Goal: Transaction & Acquisition: Book appointment/travel/reservation

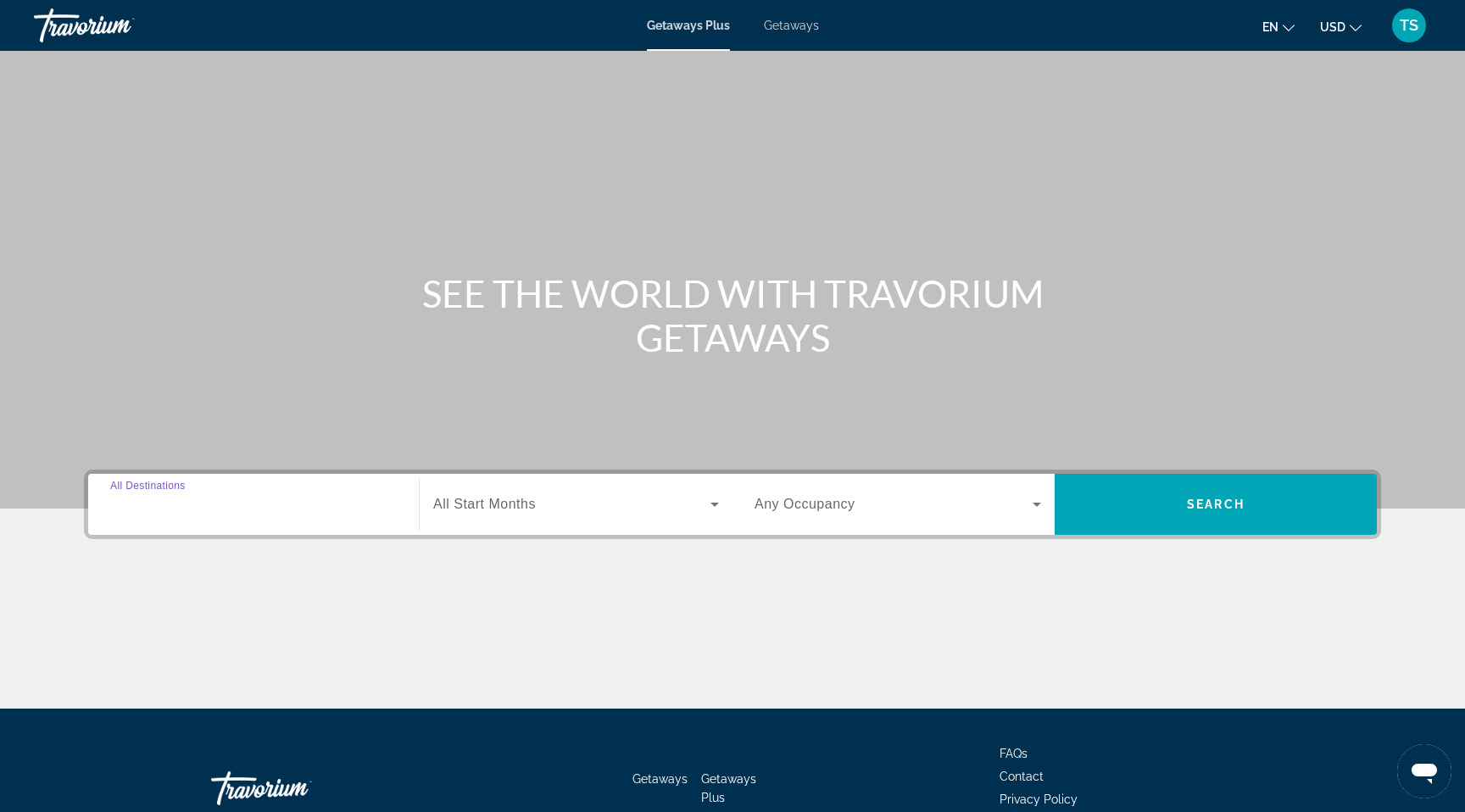
click at [302, 507] on input "Destination All Destinations" at bounding box center [253, 505] width 287 height 21
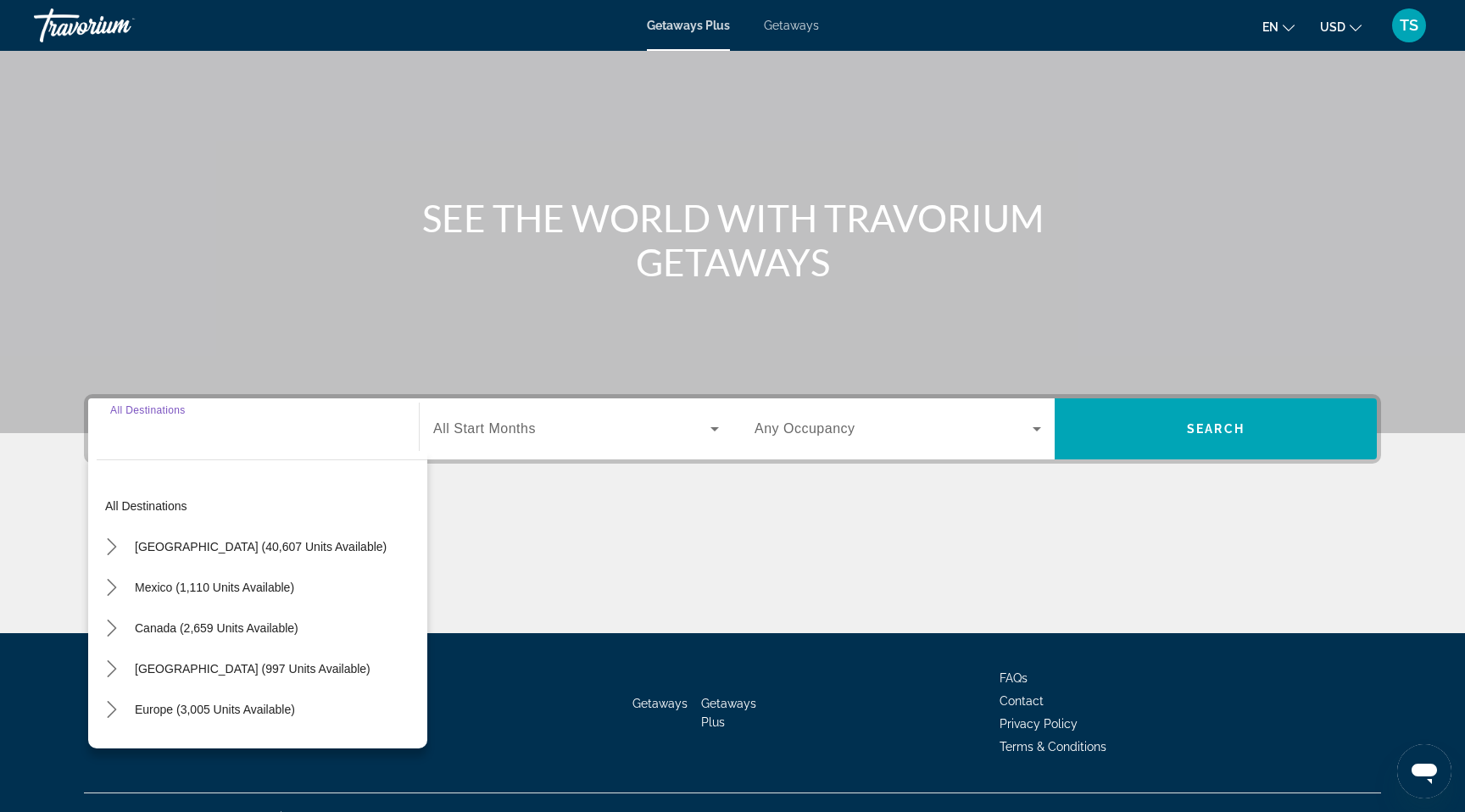
scroll to position [105, 0]
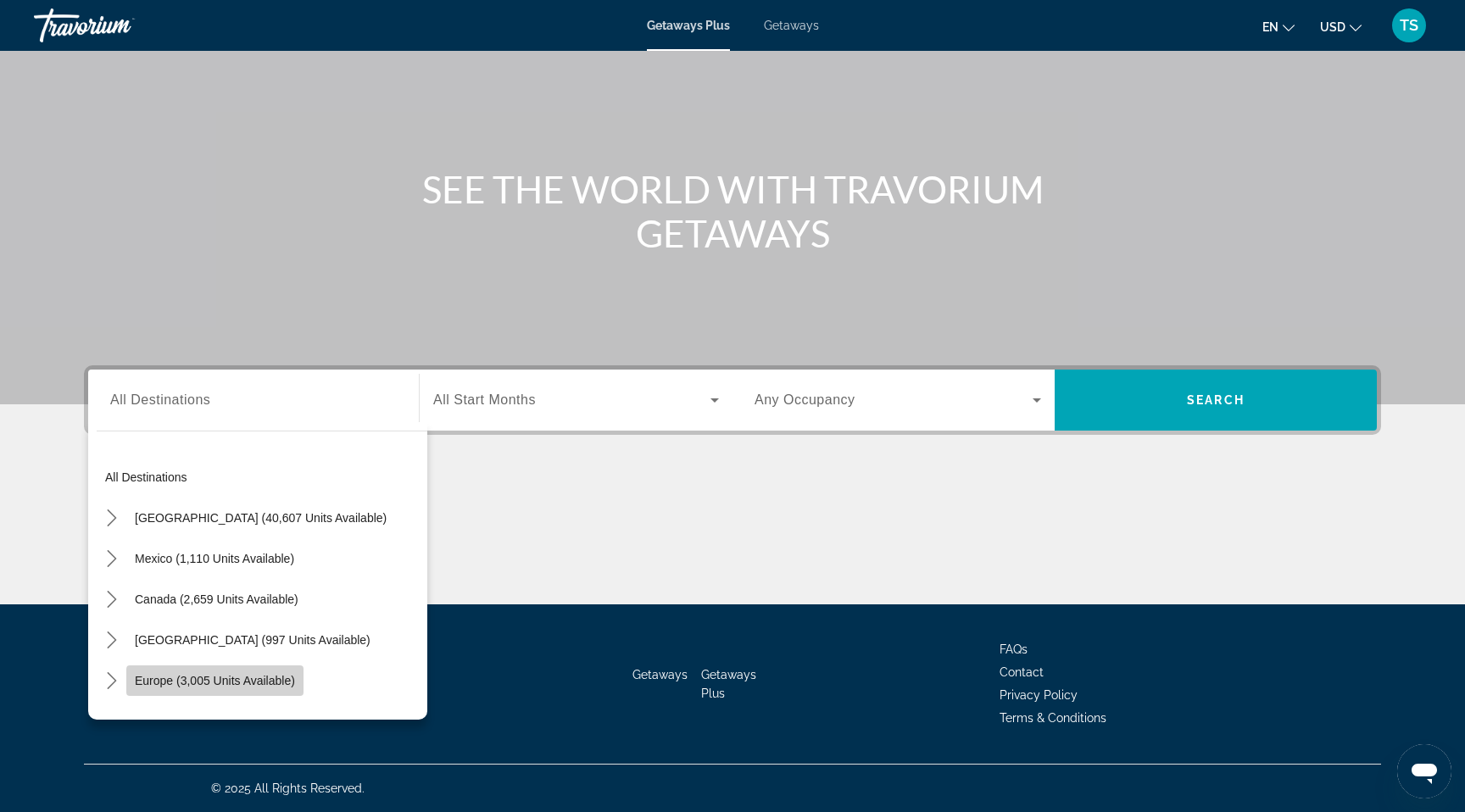
click at [250, 689] on span "Select destination: Europe (3,005 units available)" at bounding box center [214, 681] width 177 height 41
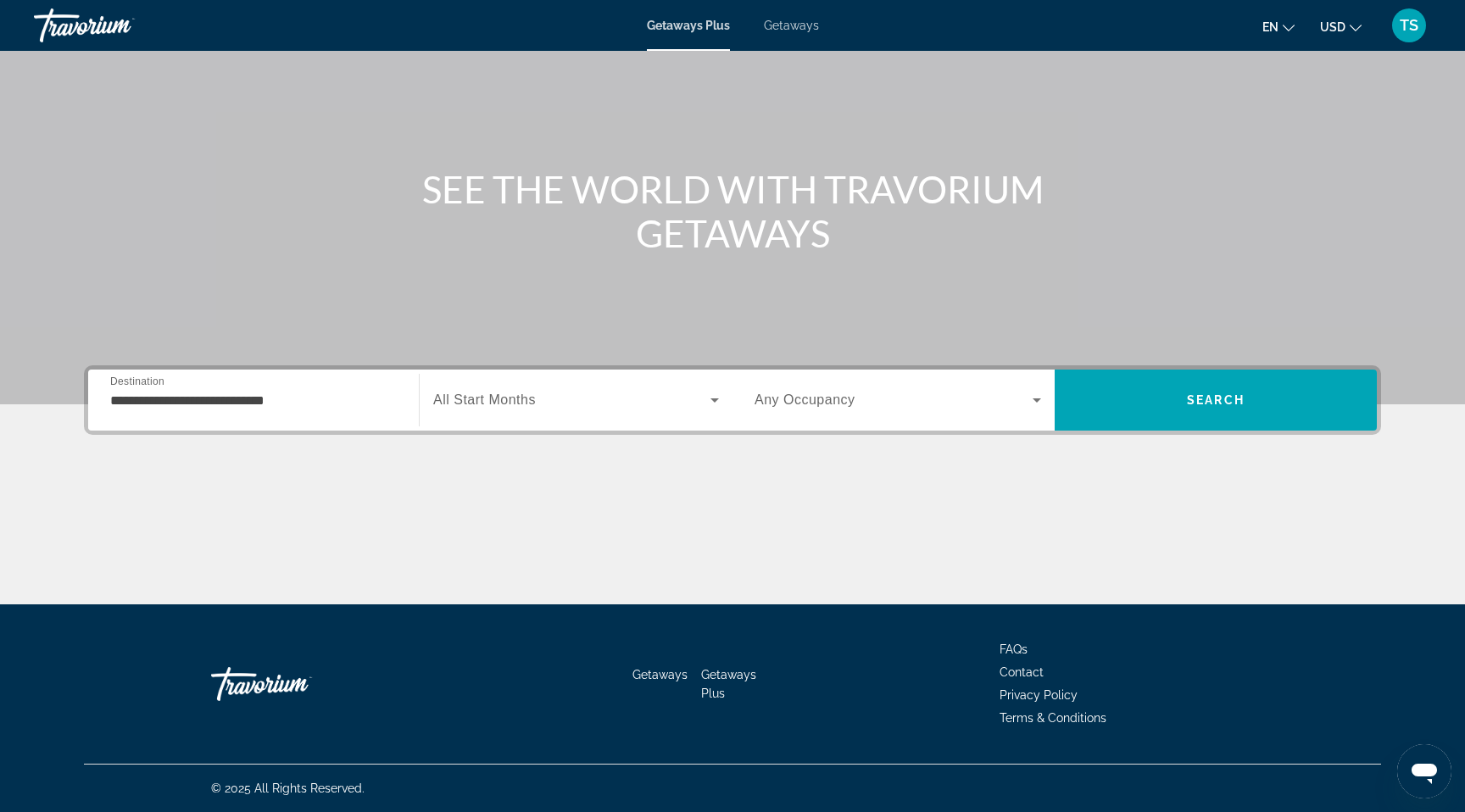
click at [270, 412] on div "**********" at bounding box center [253, 400] width 287 height 48
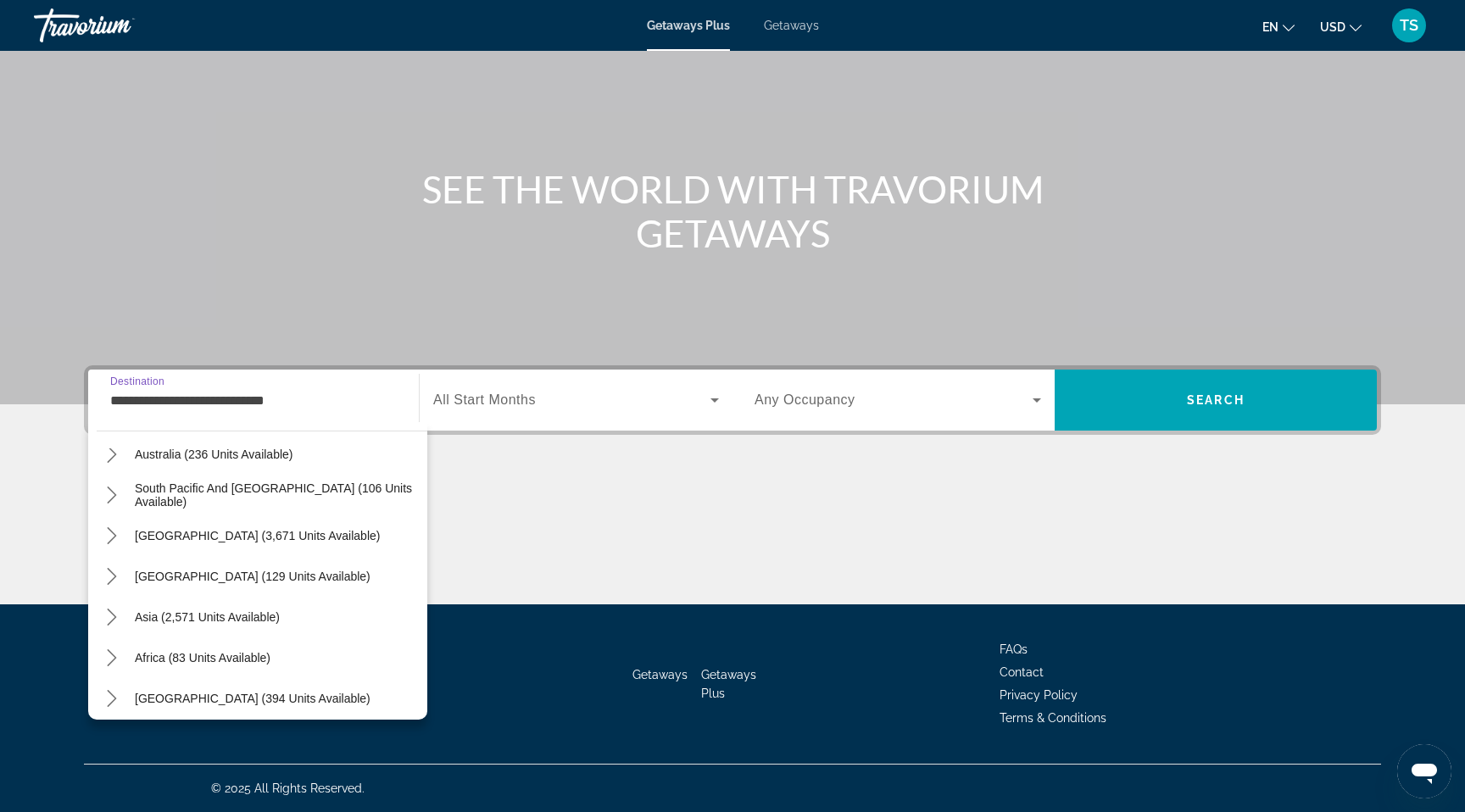
scroll to position [1089, 0]
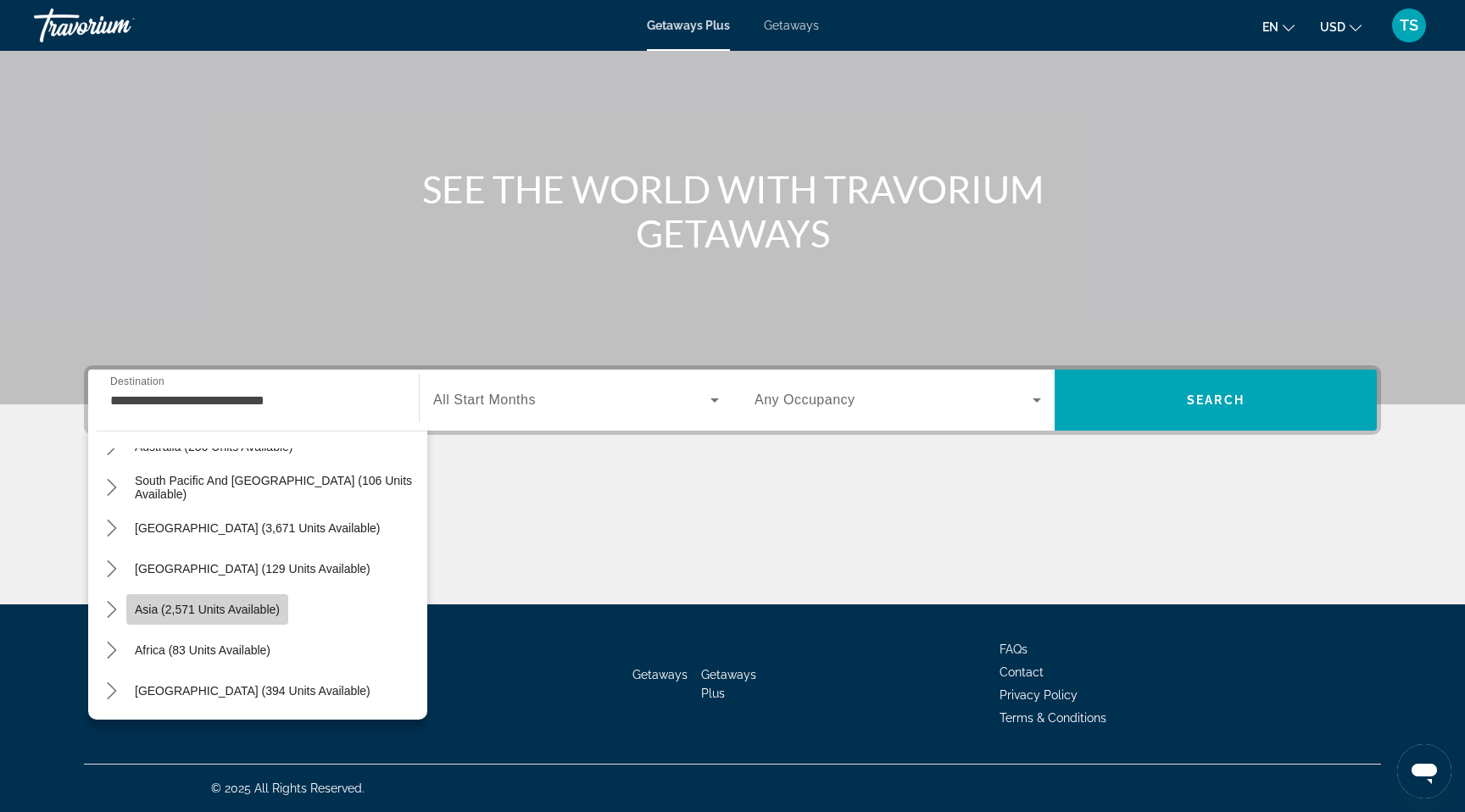
click at [268, 615] on span "Asia (2,571 units available)" at bounding box center [207, 609] width 145 height 13
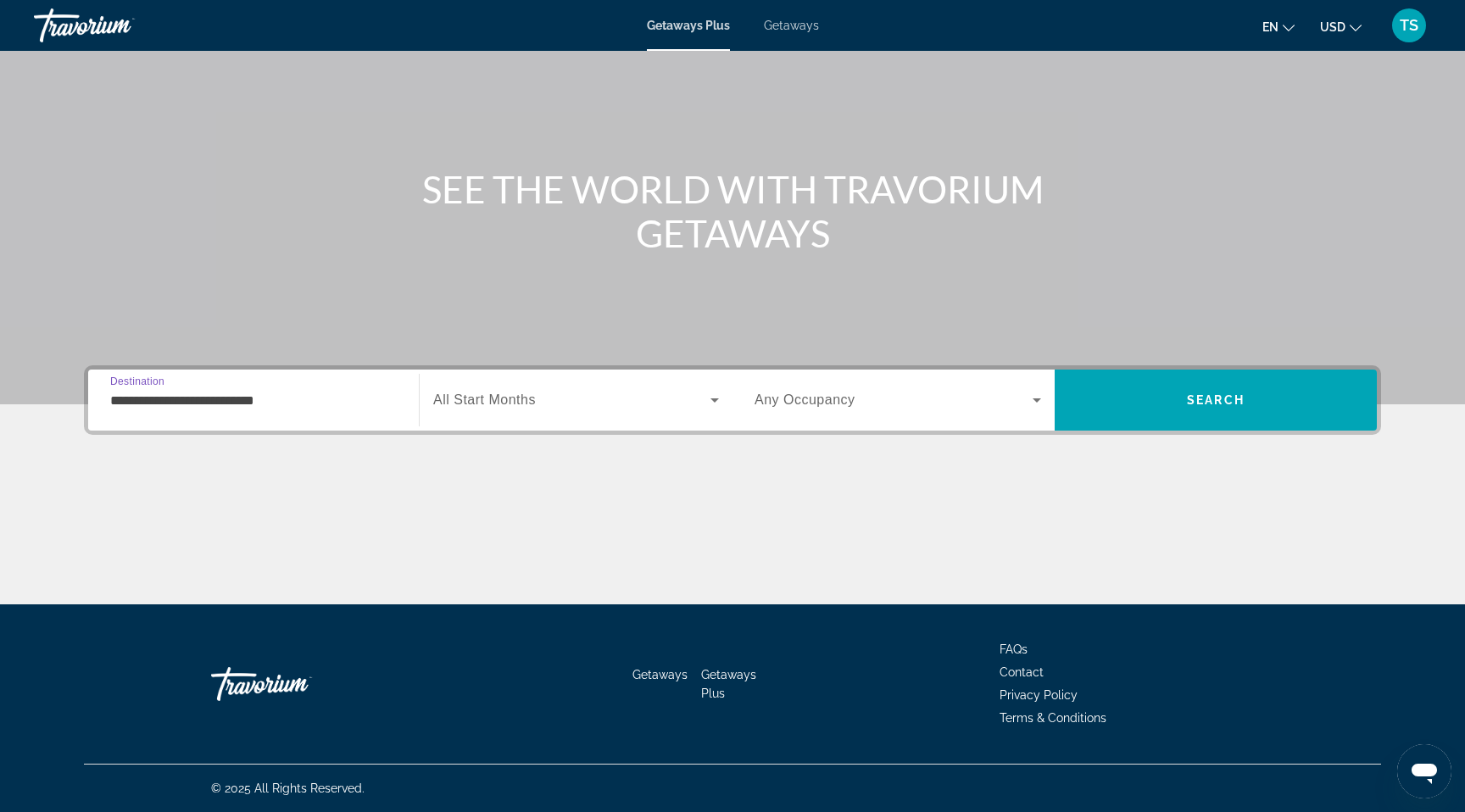
click at [271, 397] on input "**********" at bounding box center [253, 400] width 287 height 21
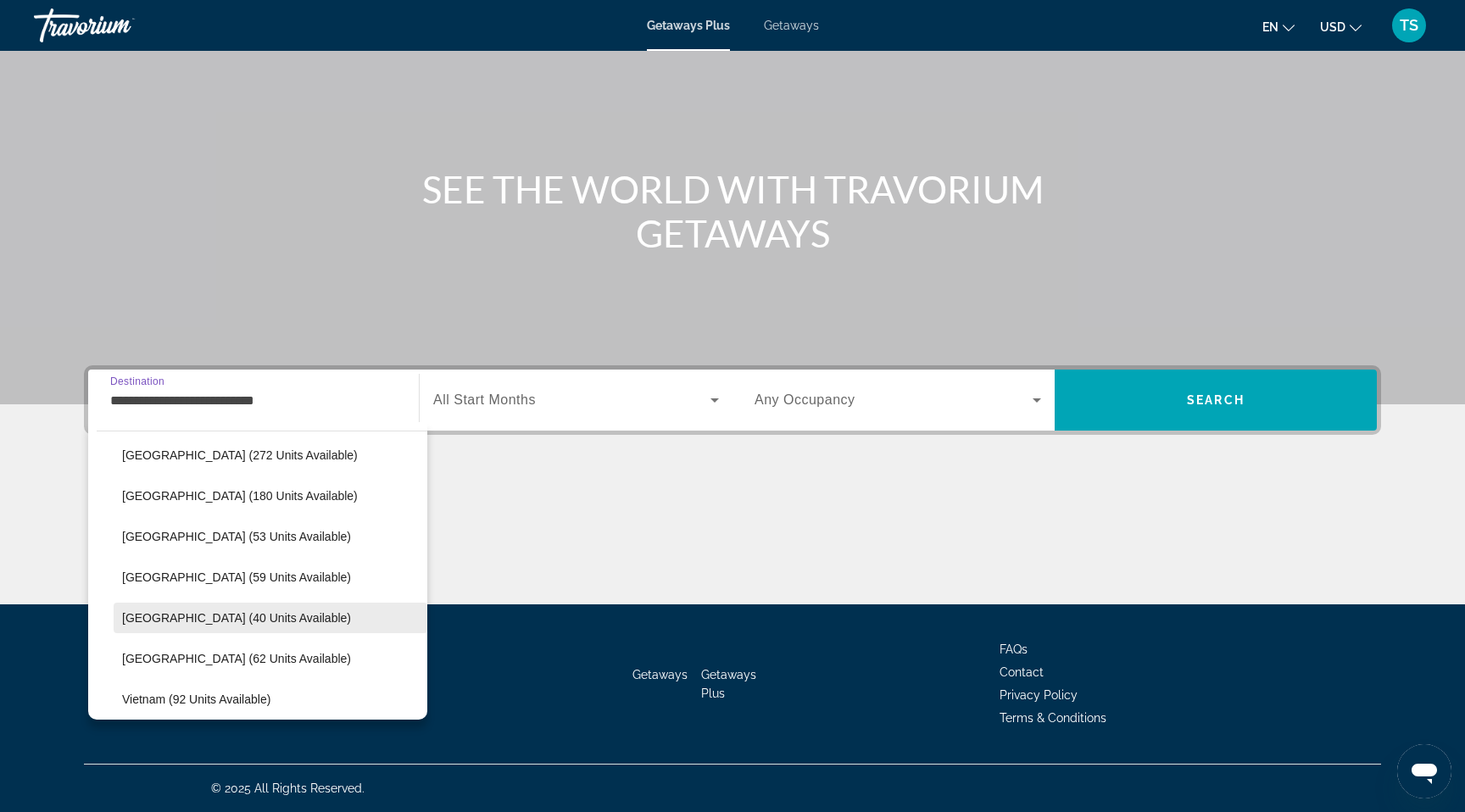
scroll to position [1410, 0]
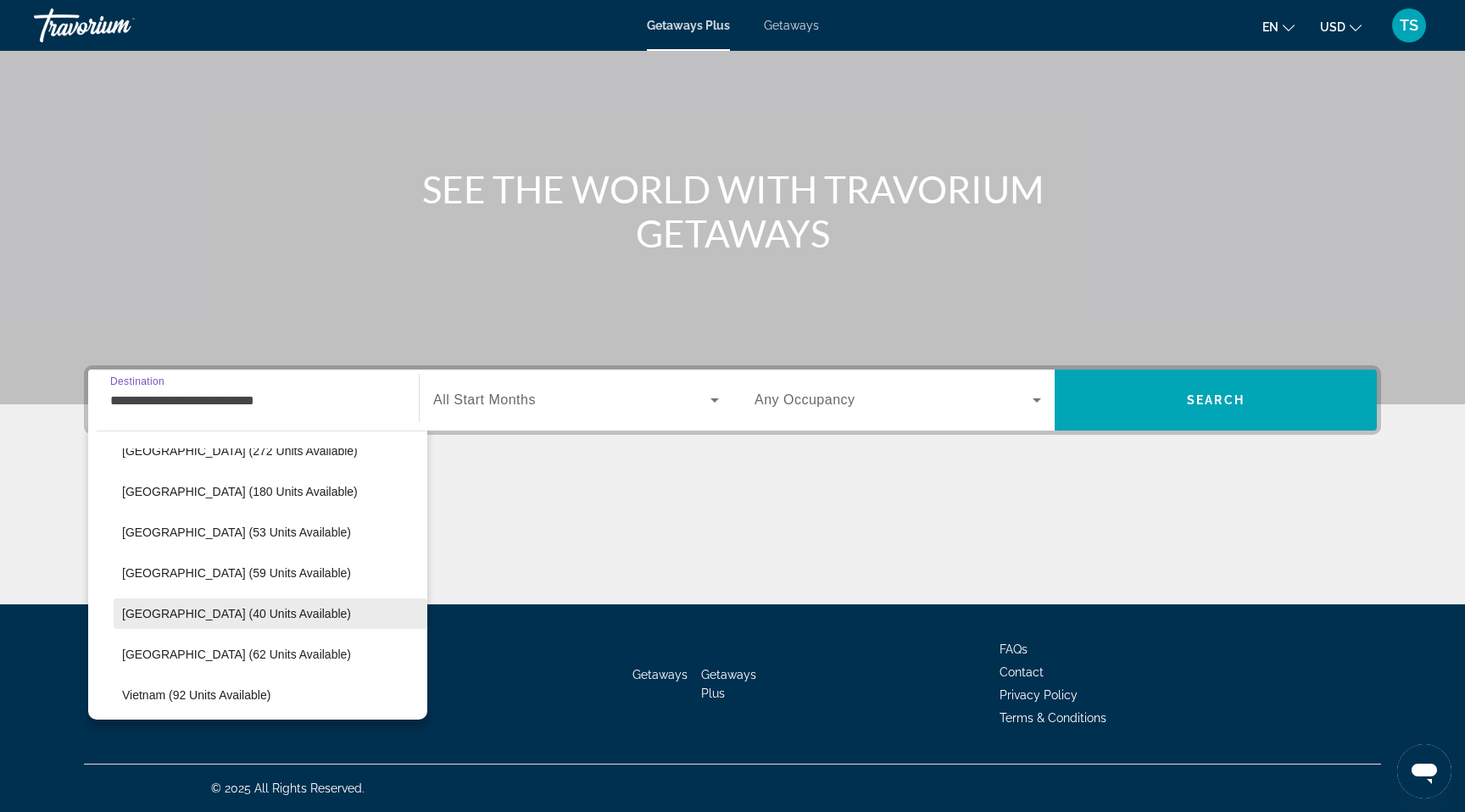
click at [216, 613] on span "[GEOGRAPHIC_DATA] (40 units available)" at bounding box center [237, 613] width 229 height 13
type input "**********"
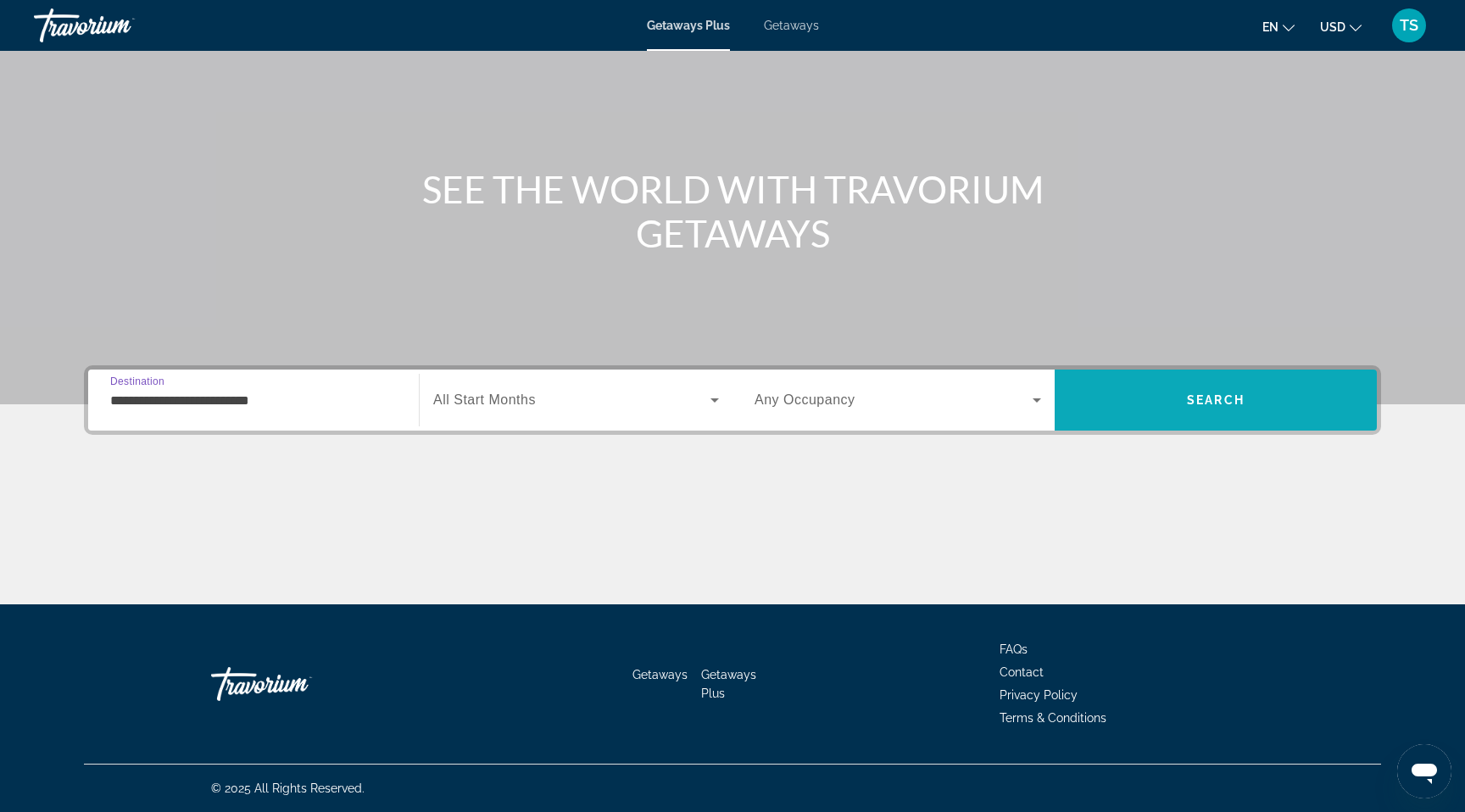
click at [1267, 384] on span "Search" at bounding box center [1216, 400] width 322 height 41
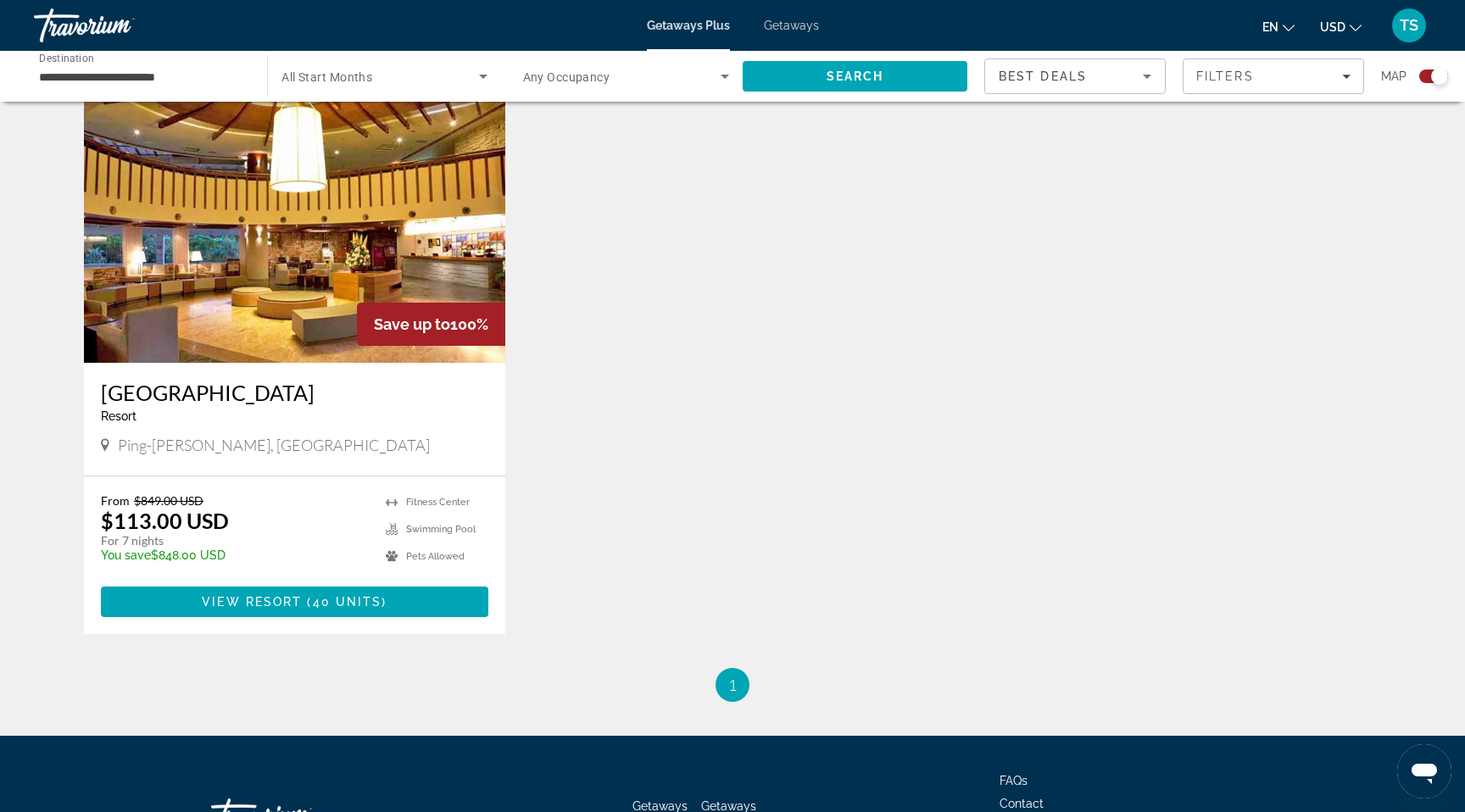
scroll to position [607, 0]
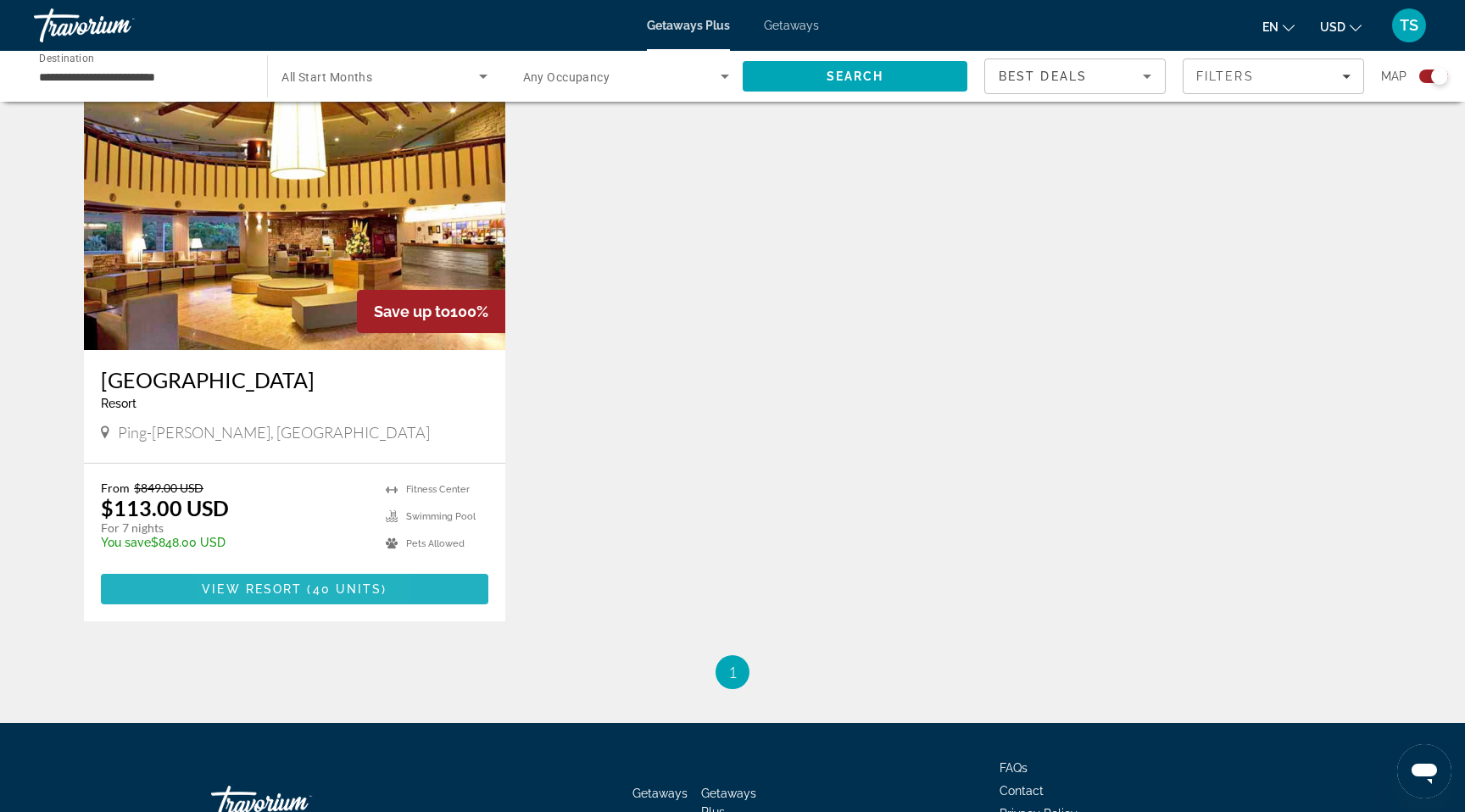
click at [234, 587] on span "View Resort" at bounding box center [252, 589] width 100 height 13
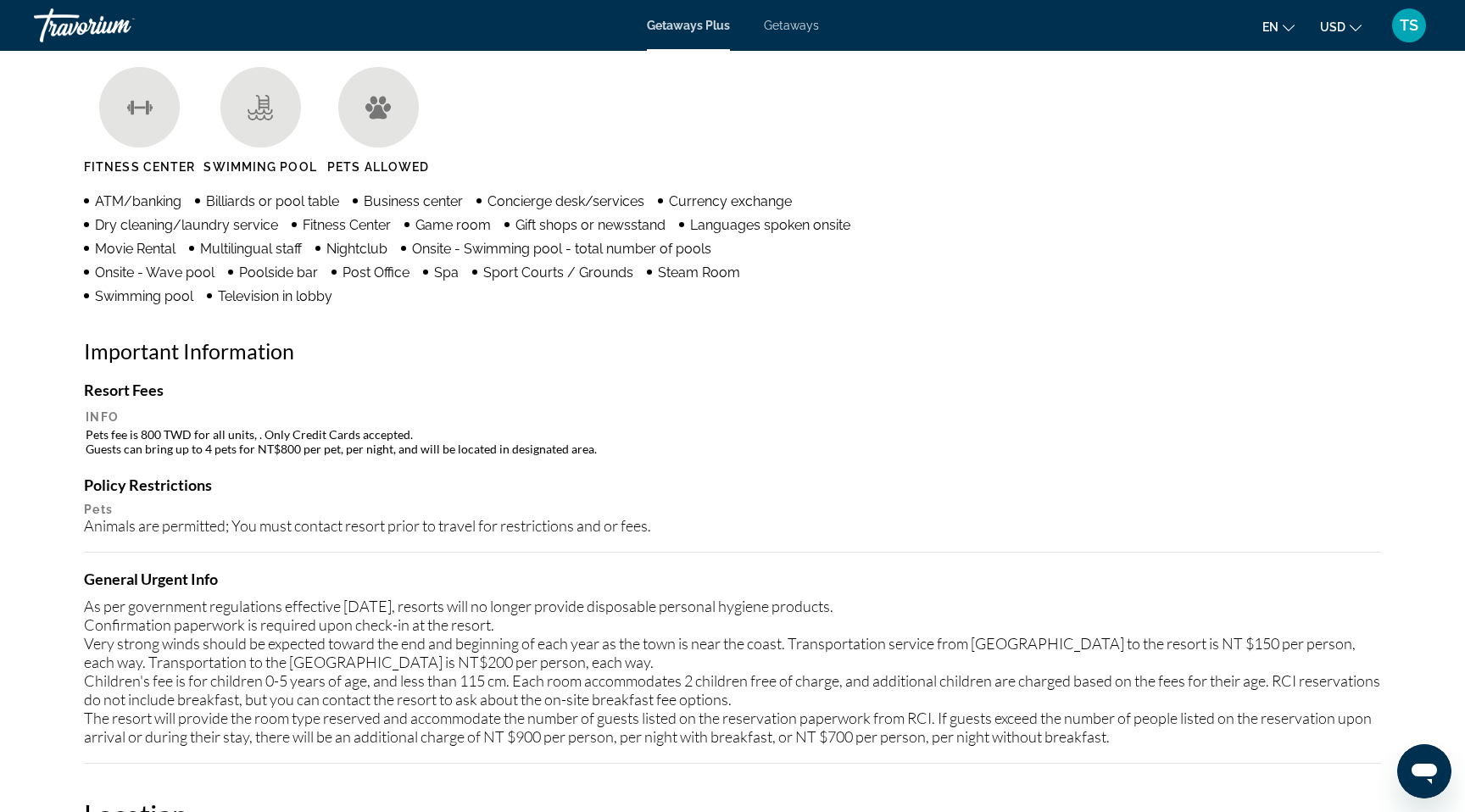
scroll to position [1197, 0]
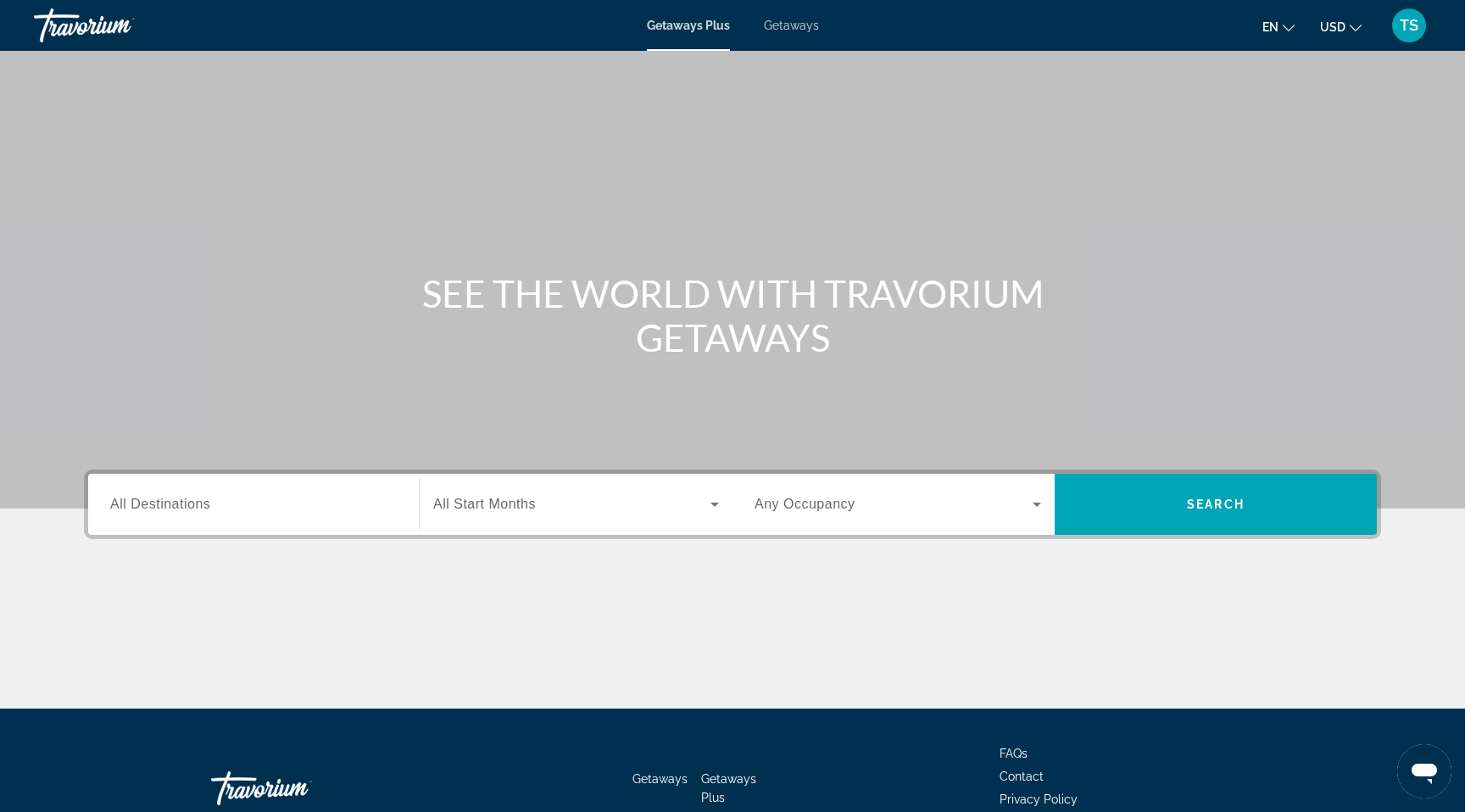
click at [160, 532] on div "Destination All Destinations" at bounding box center [253, 504] width 314 height 61
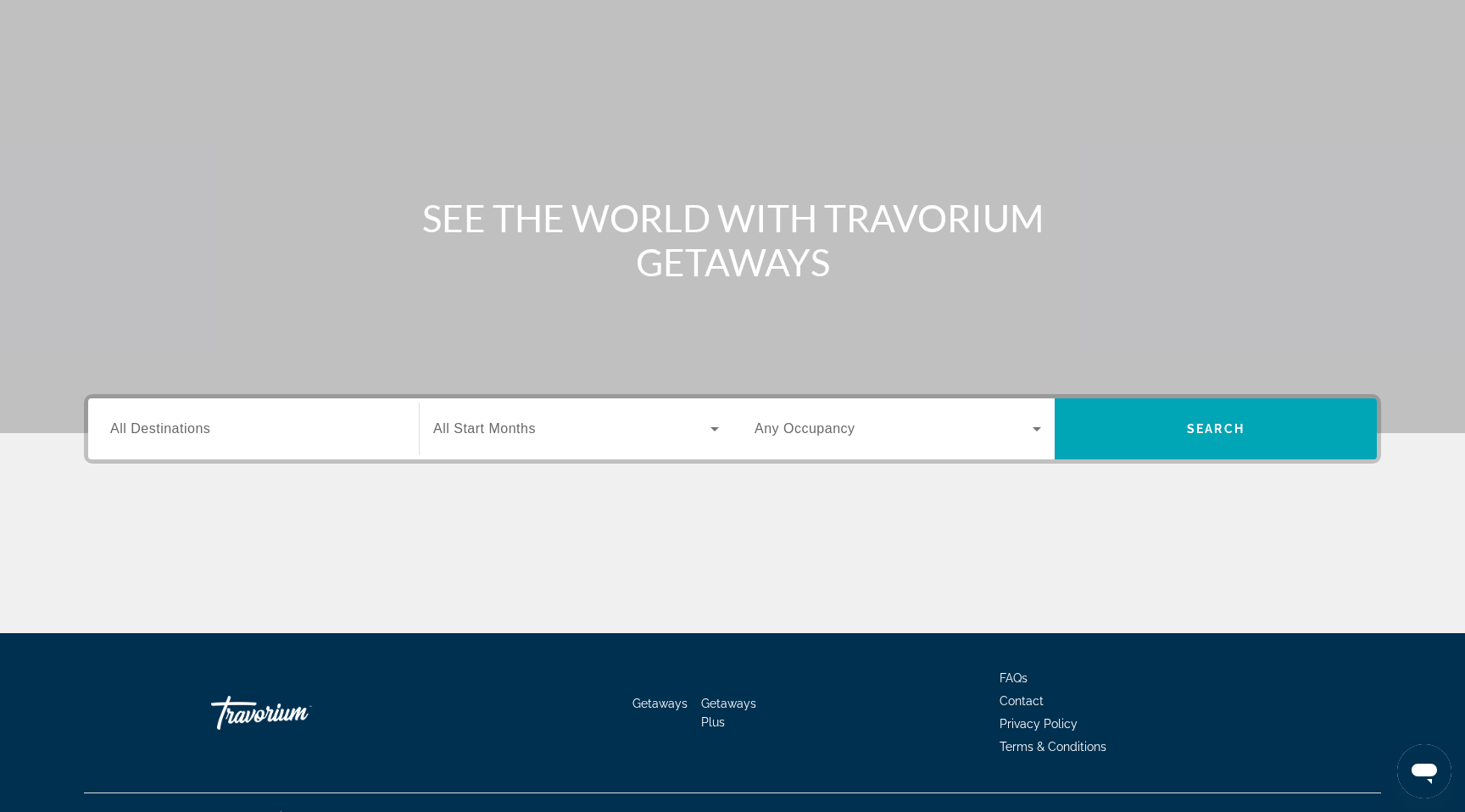
scroll to position [105, 0]
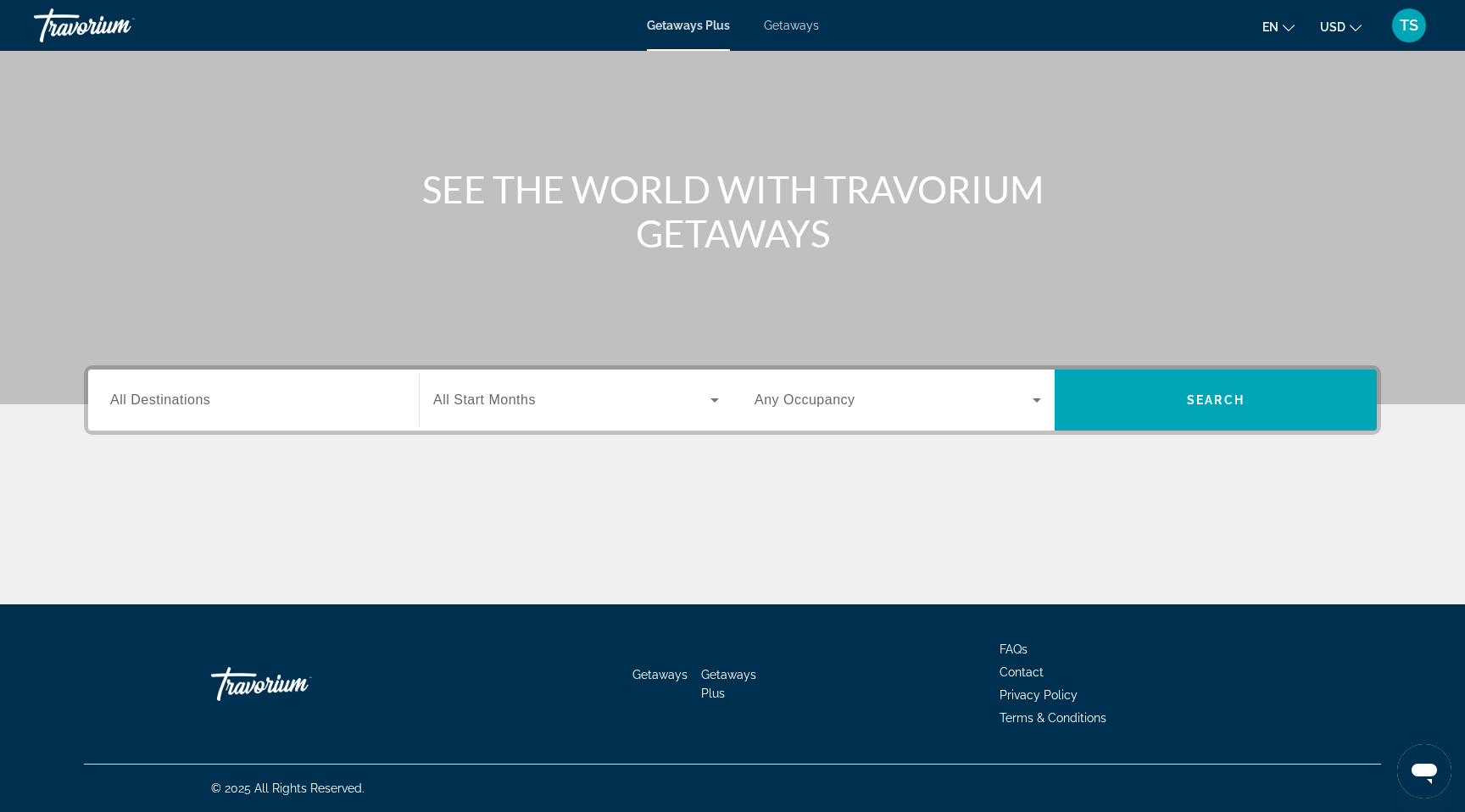
click at [207, 410] on div "Search widget" at bounding box center [253, 400] width 287 height 48
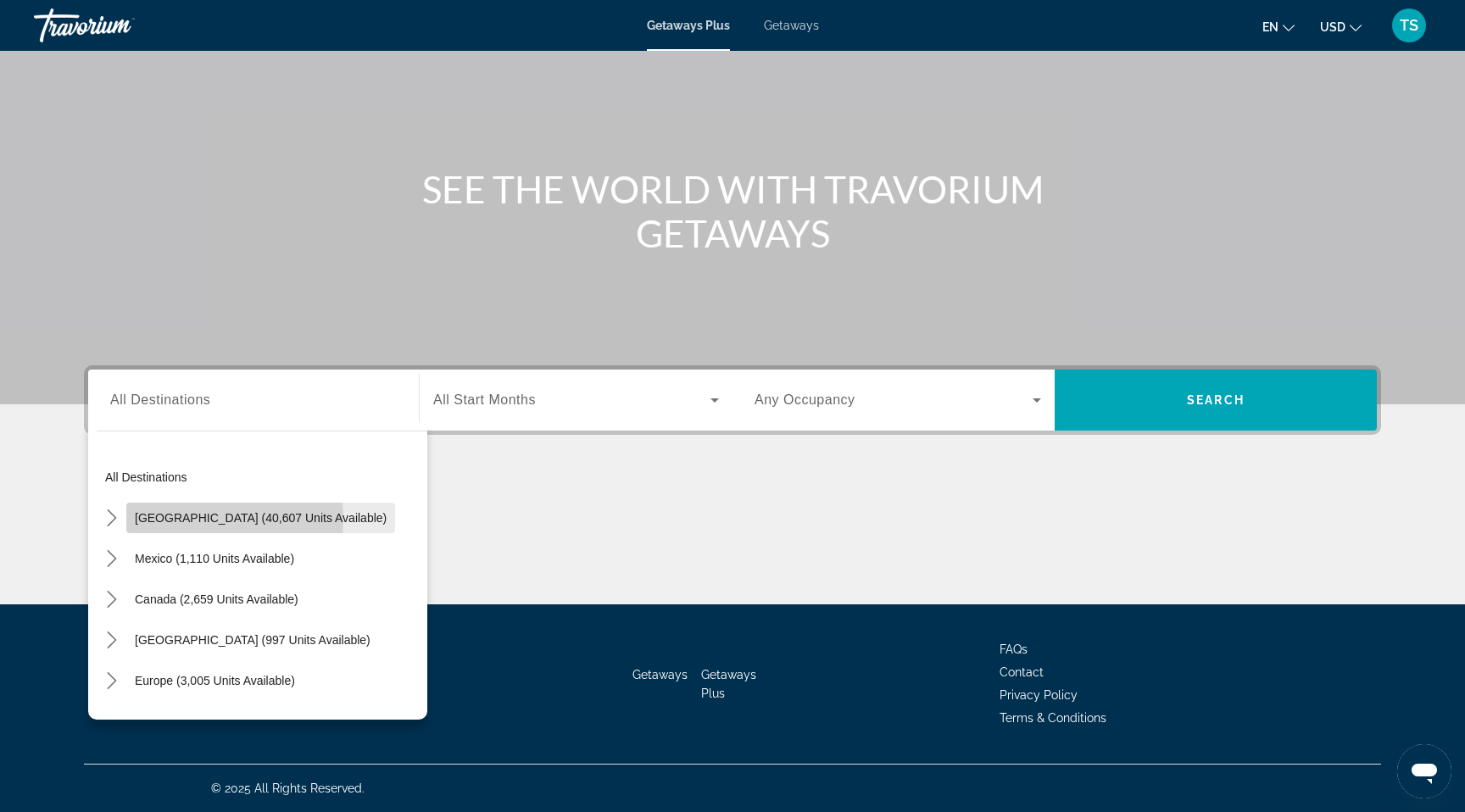
click at [212, 519] on span "[GEOGRAPHIC_DATA] (40,607 units available)" at bounding box center [261, 517] width 252 height 13
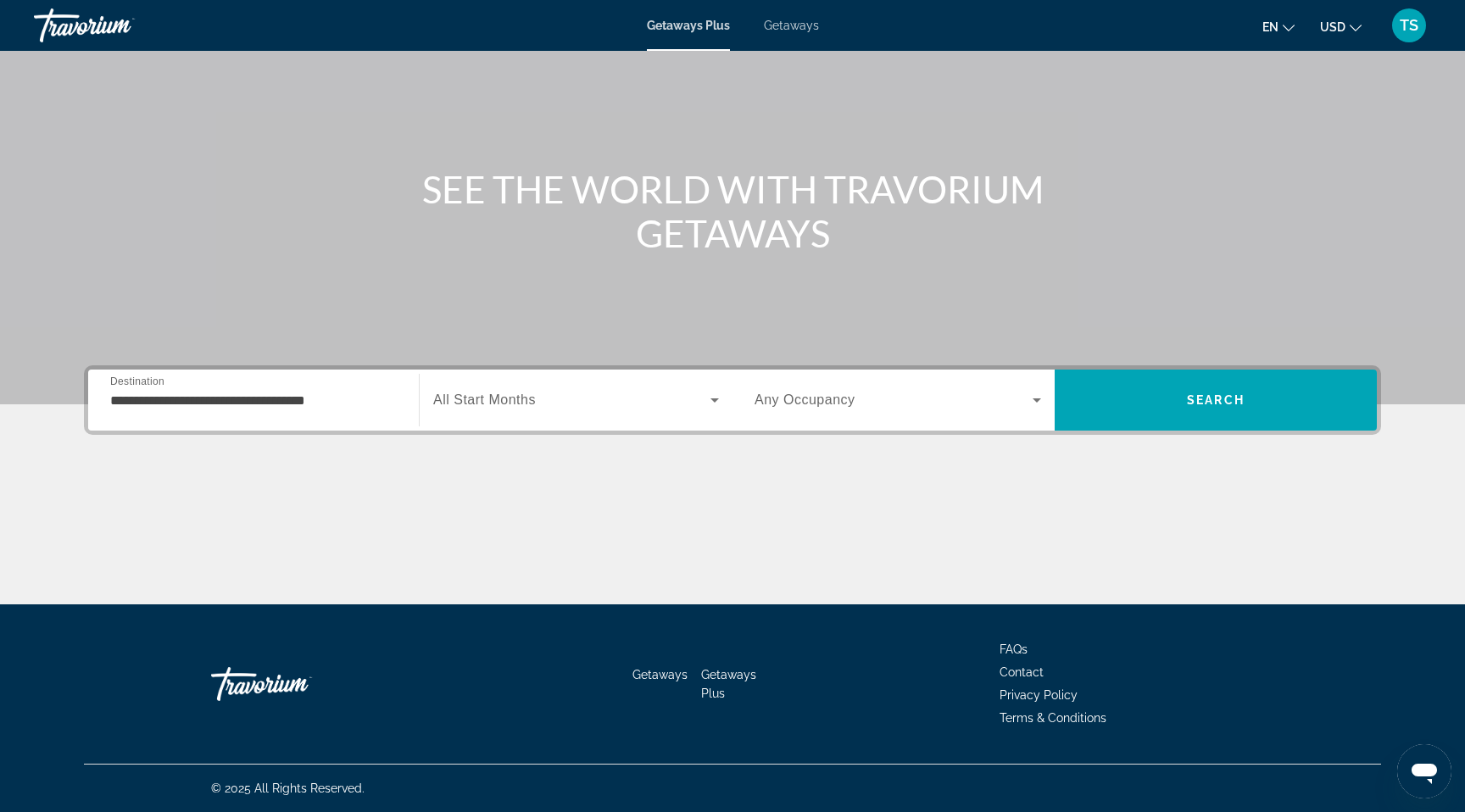
click at [243, 415] on div "**********" at bounding box center [253, 400] width 287 height 48
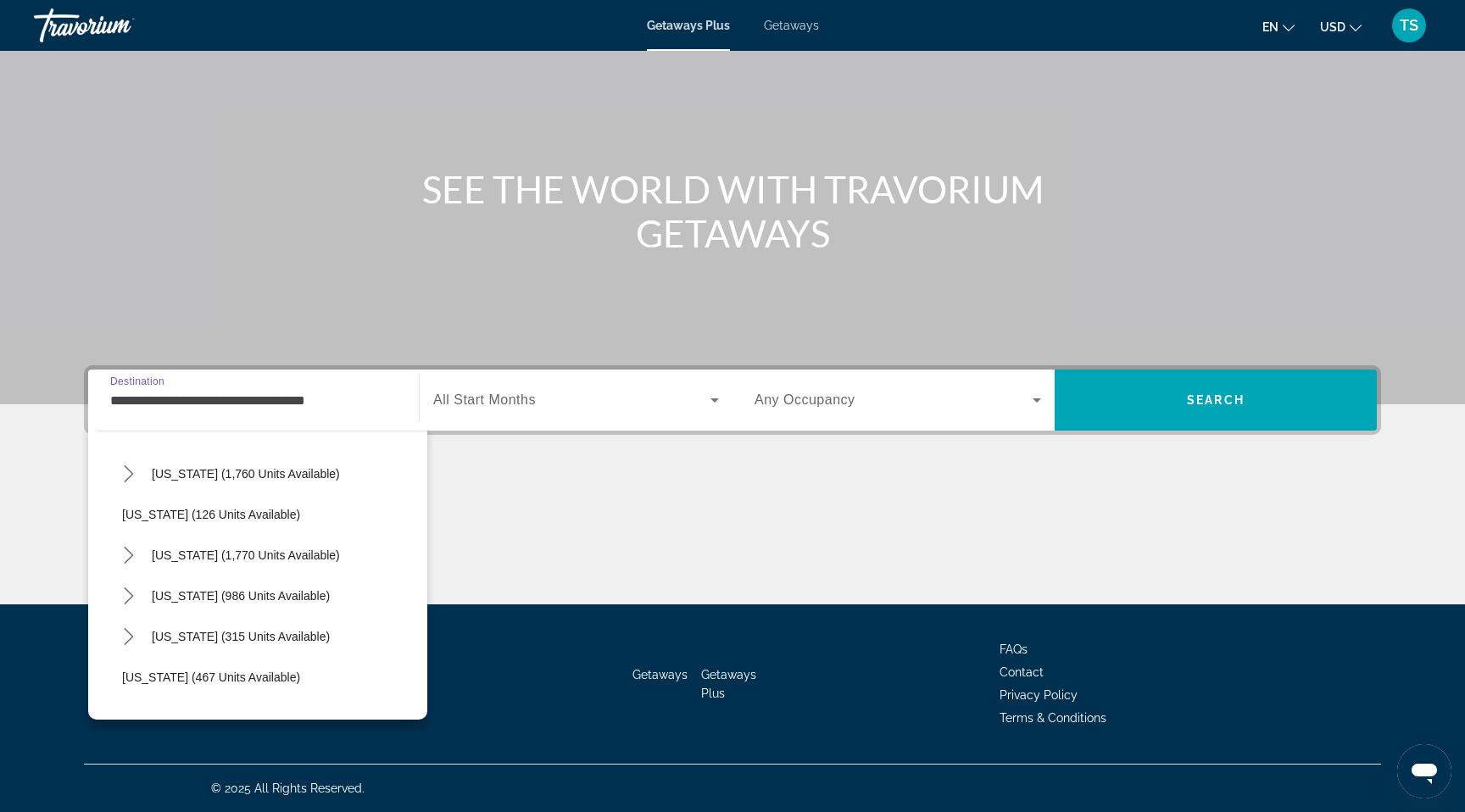
scroll to position [1155, 0]
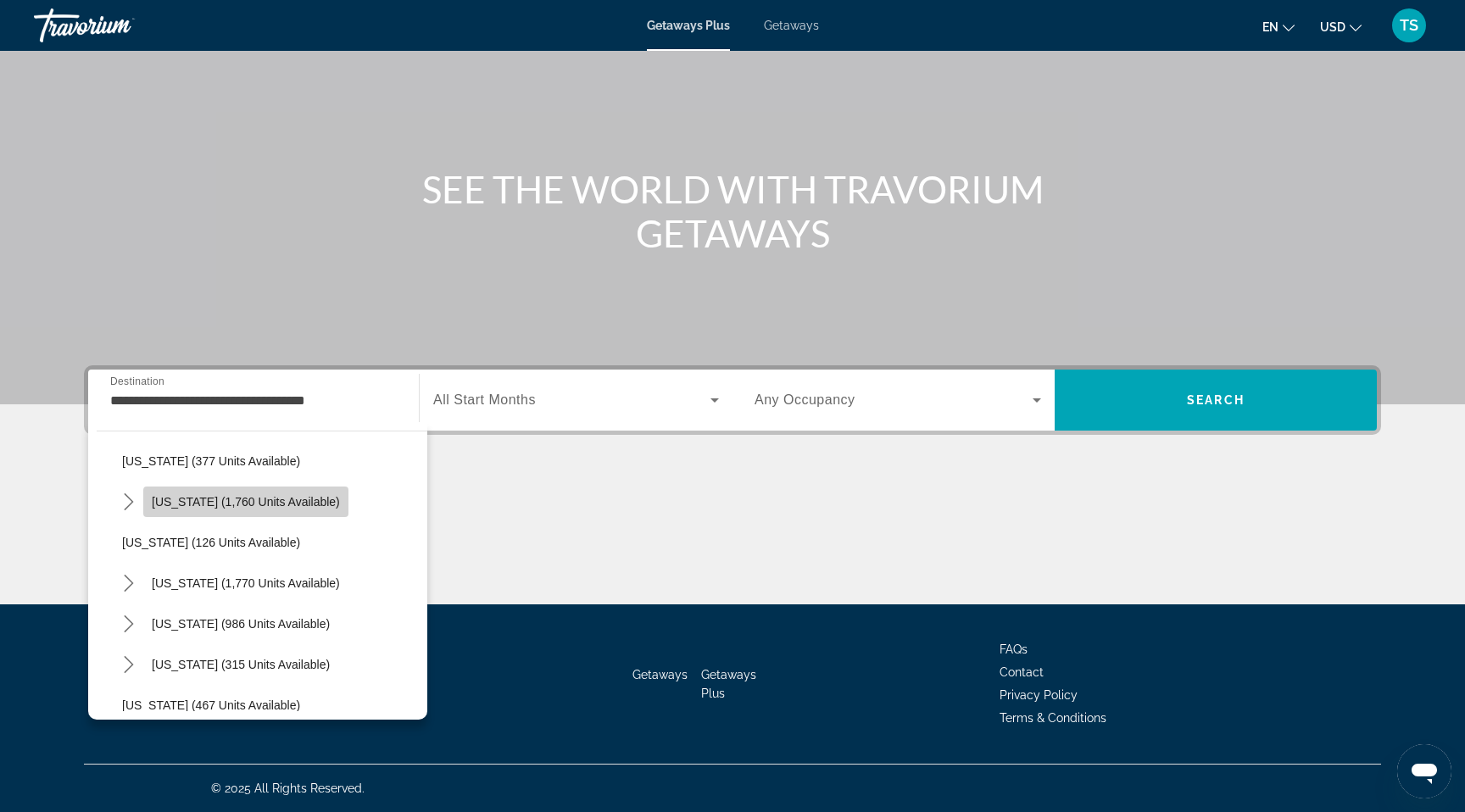
click at [264, 503] on span "Pennsylvania (1,760 units available)" at bounding box center [246, 501] width 188 height 13
type input "**********"
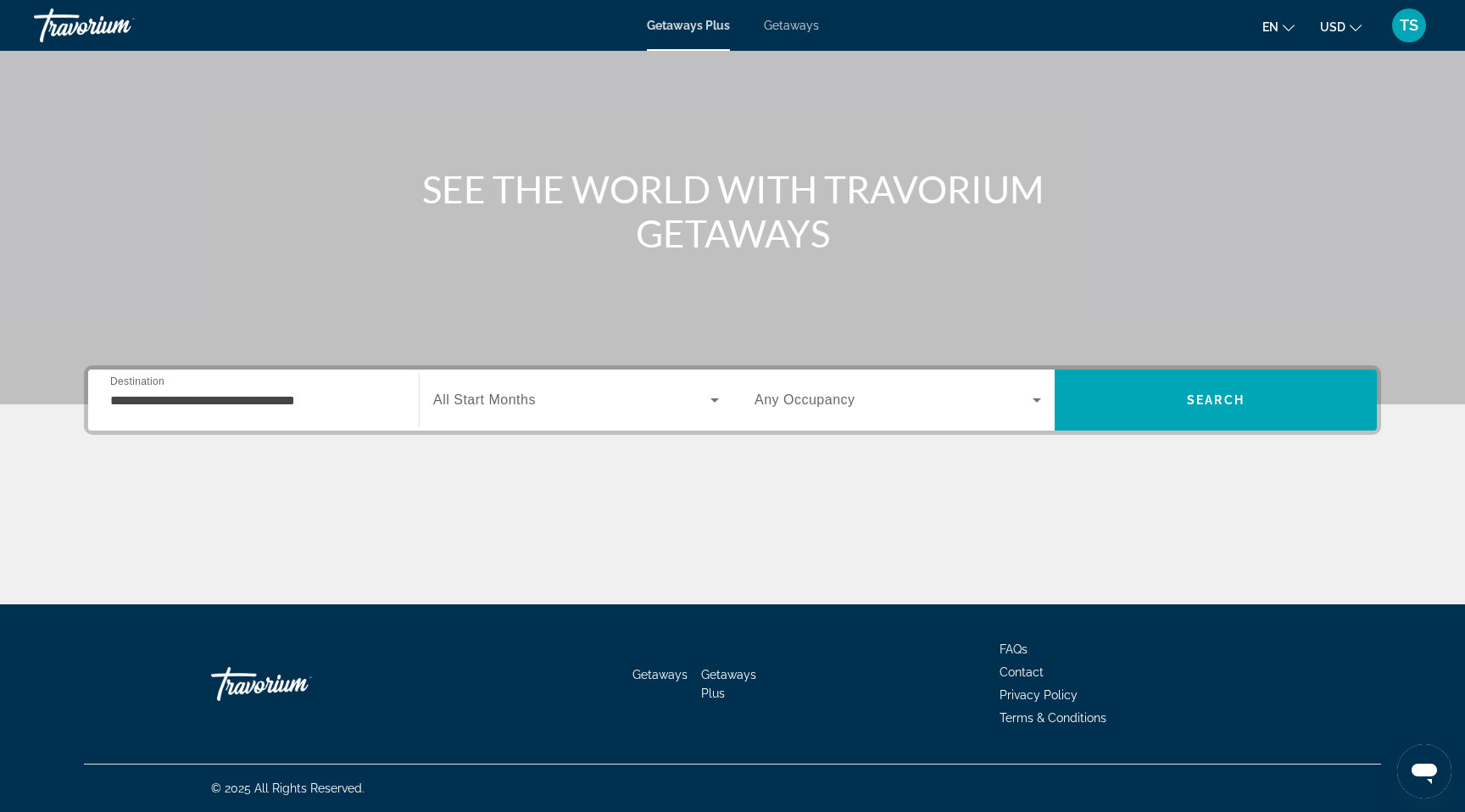
click at [280, 415] on div "**********" at bounding box center [253, 400] width 287 height 48
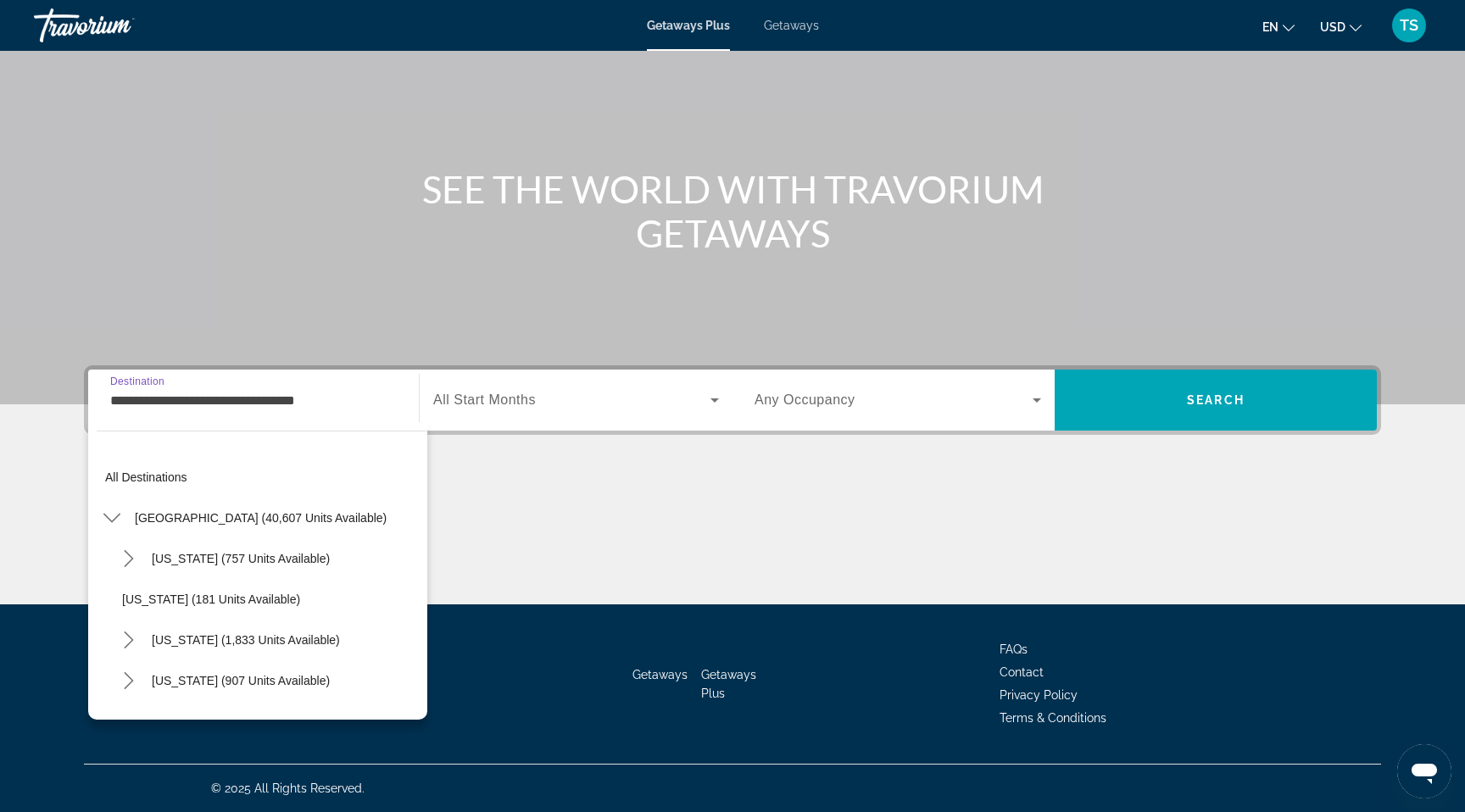
scroll to position [1077, 0]
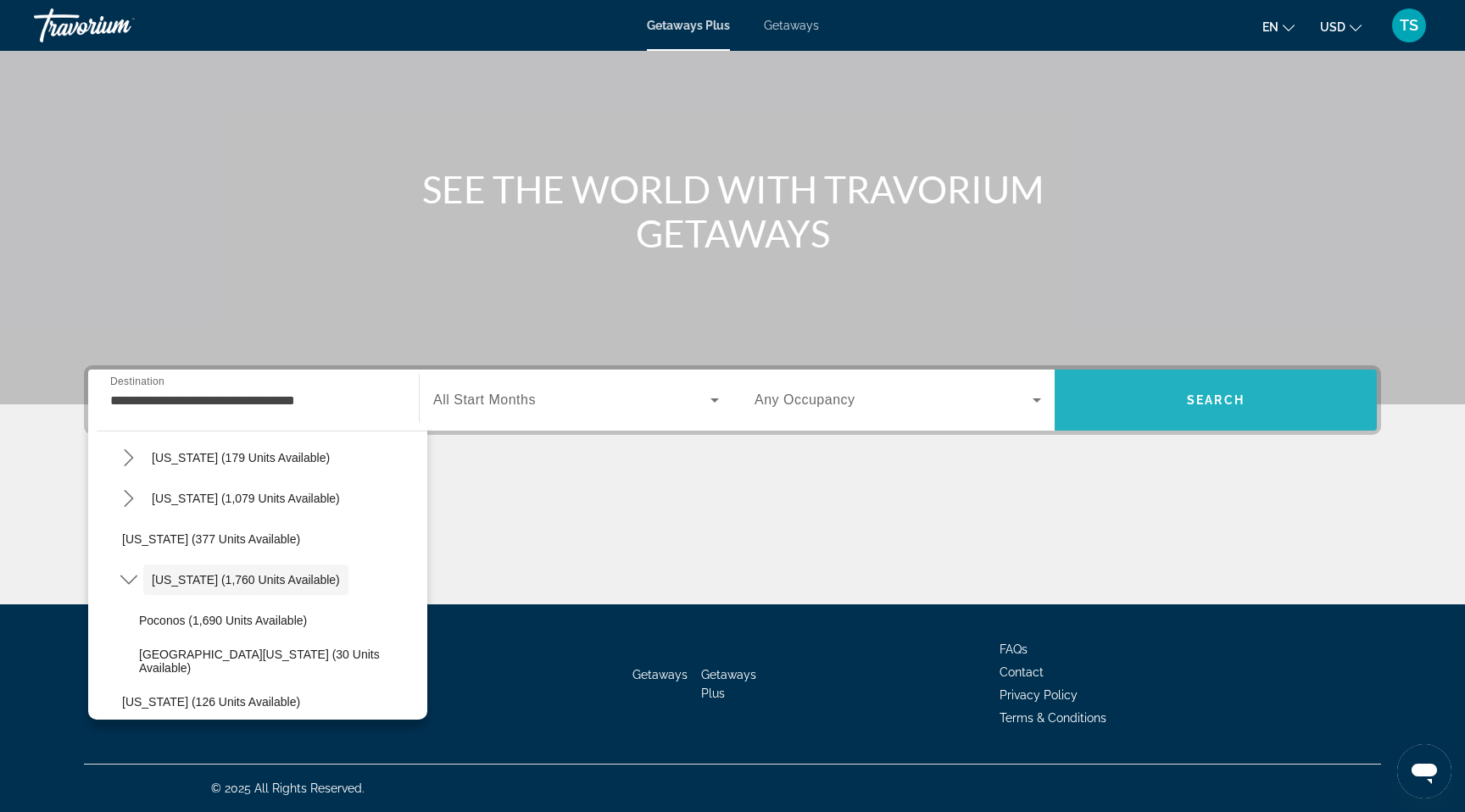
click at [1223, 397] on span "Search" at bounding box center [1216, 399] width 58 height 13
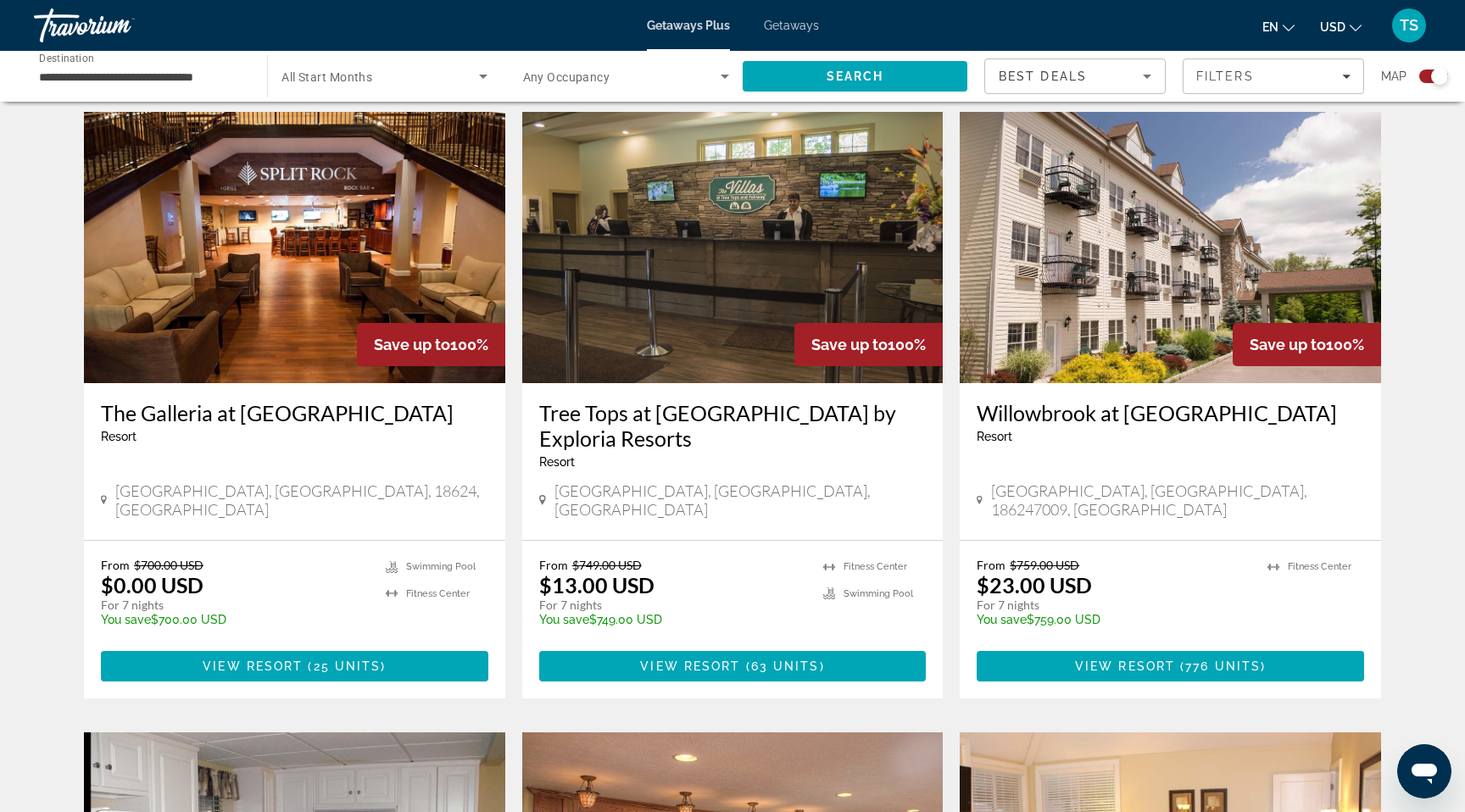
scroll to position [582, 0]
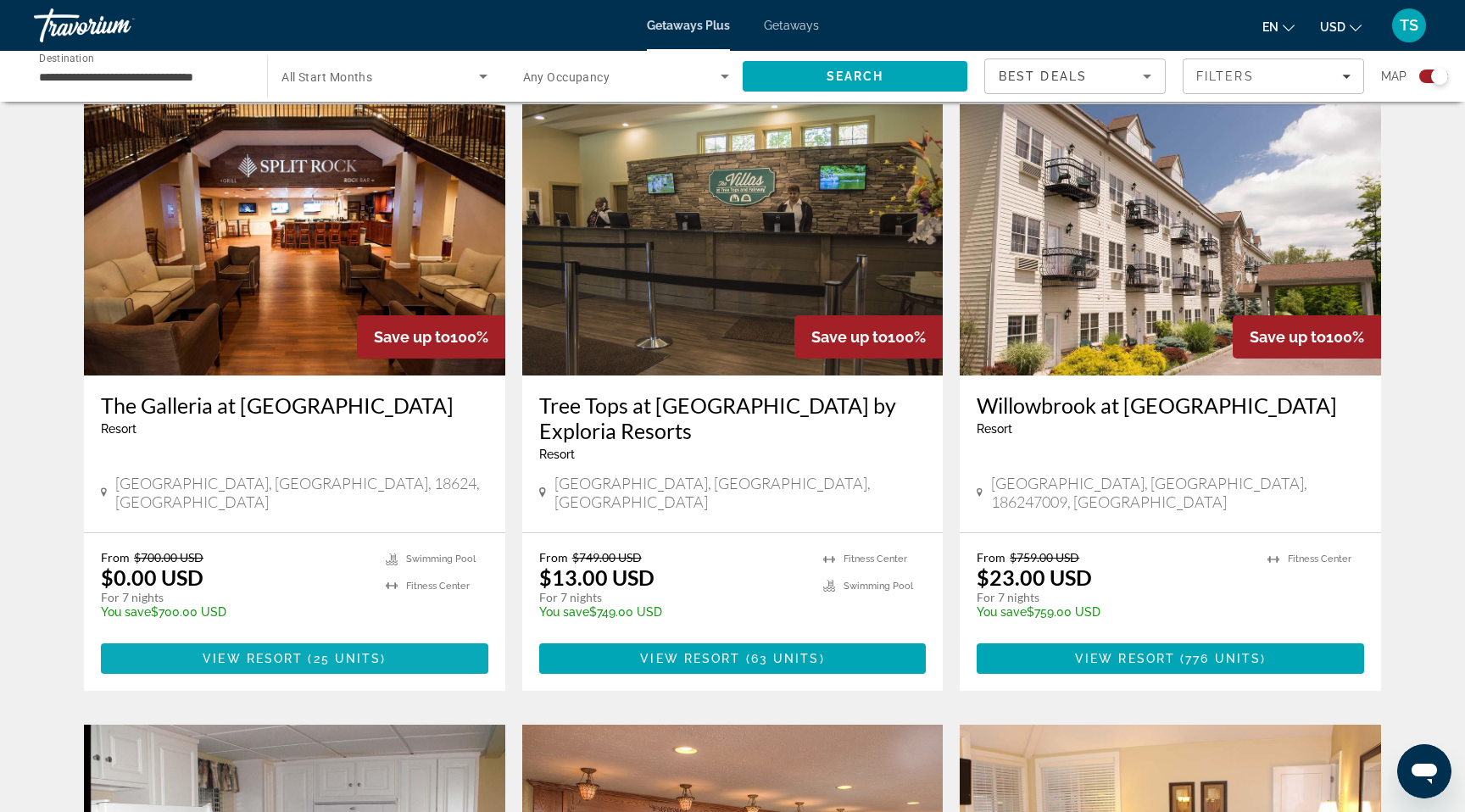
click at [322, 652] on span "25 units" at bounding box center [347, 658] width 68 height 13
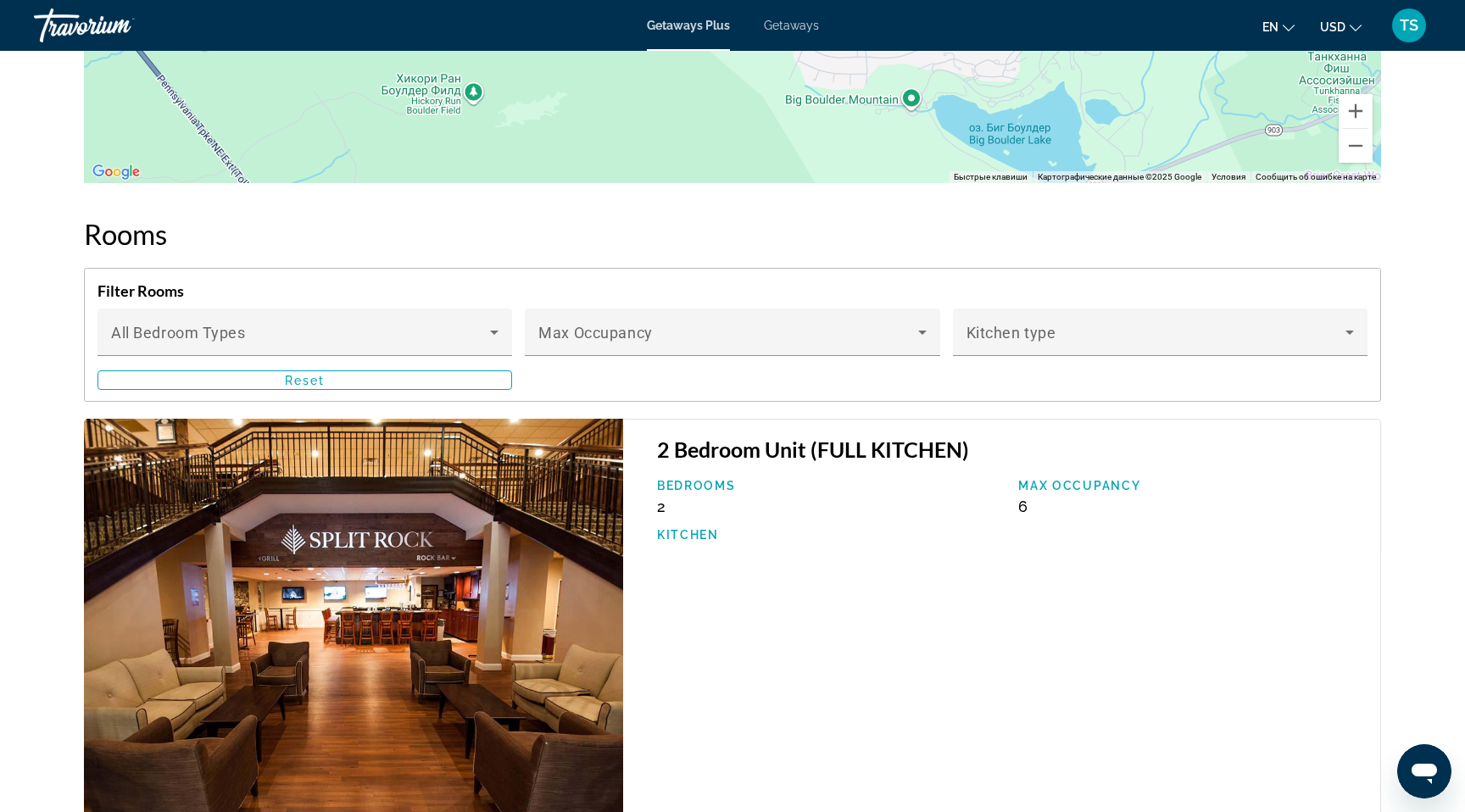
scroll to position [2651, 0]
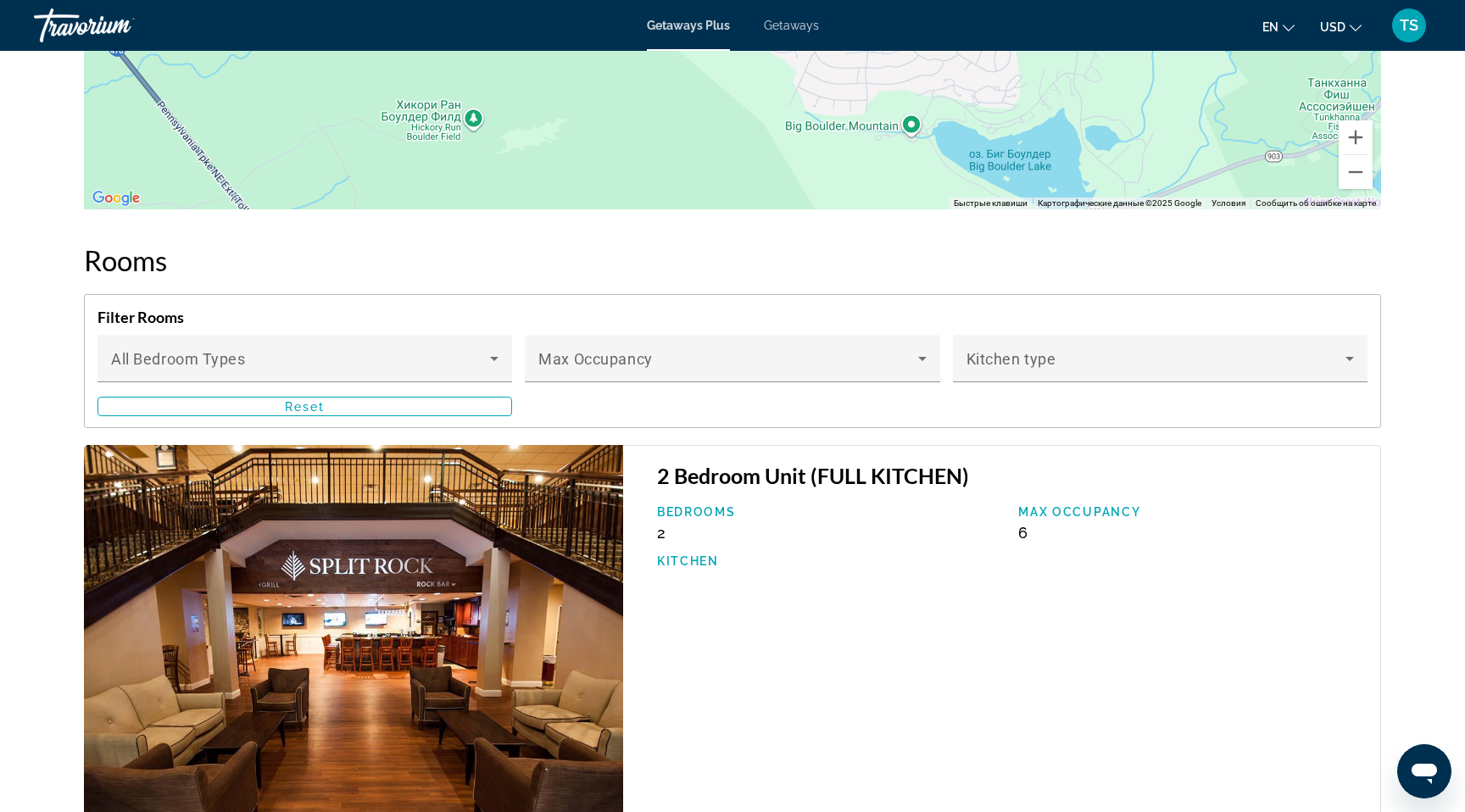
click at [791, 25] on span "Getaways" at bounding box center [791, 25] width 55 height 13
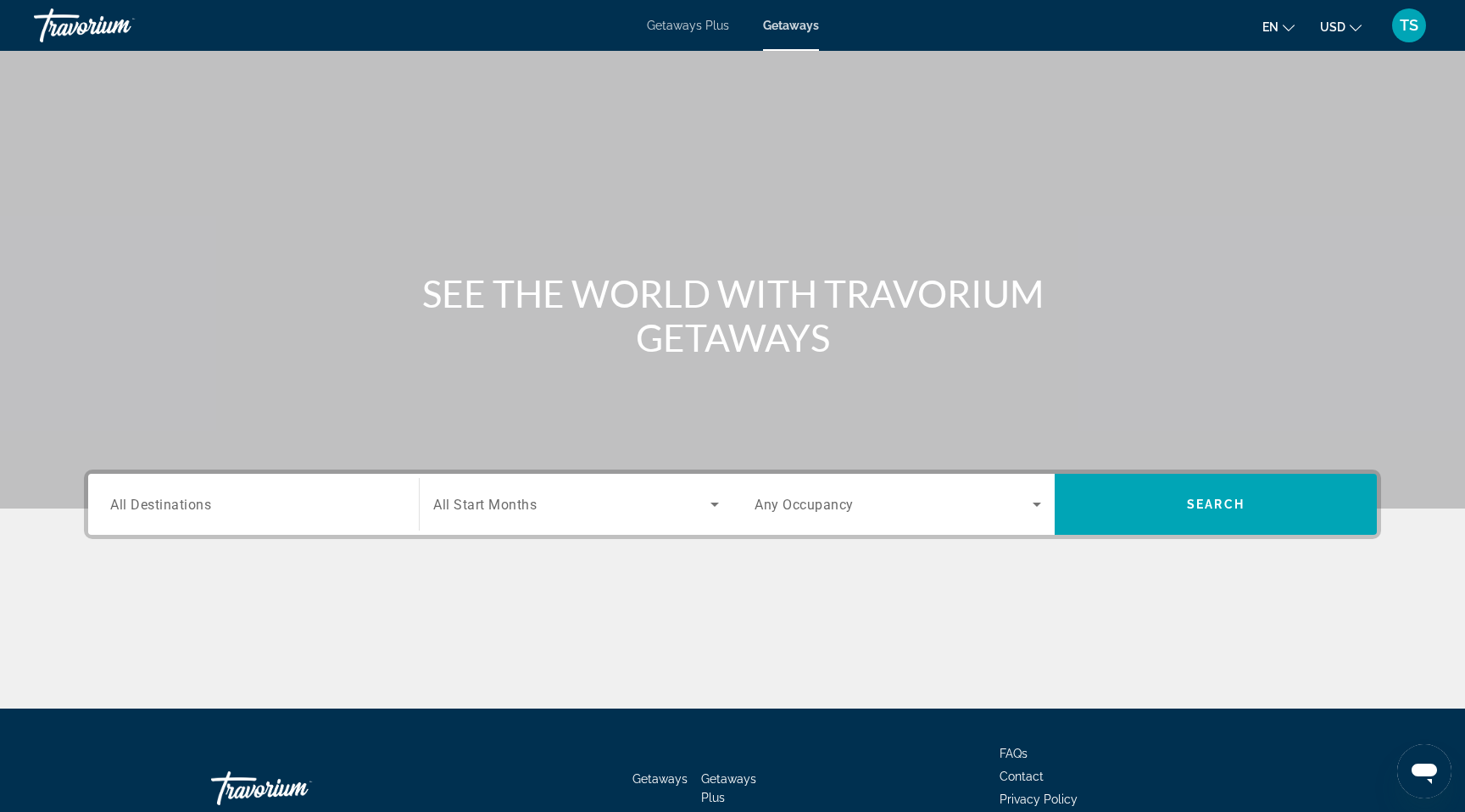
click at [216, 500] on input "Destination All Destinations" at bounding box center [253, 505] width 287 height 21
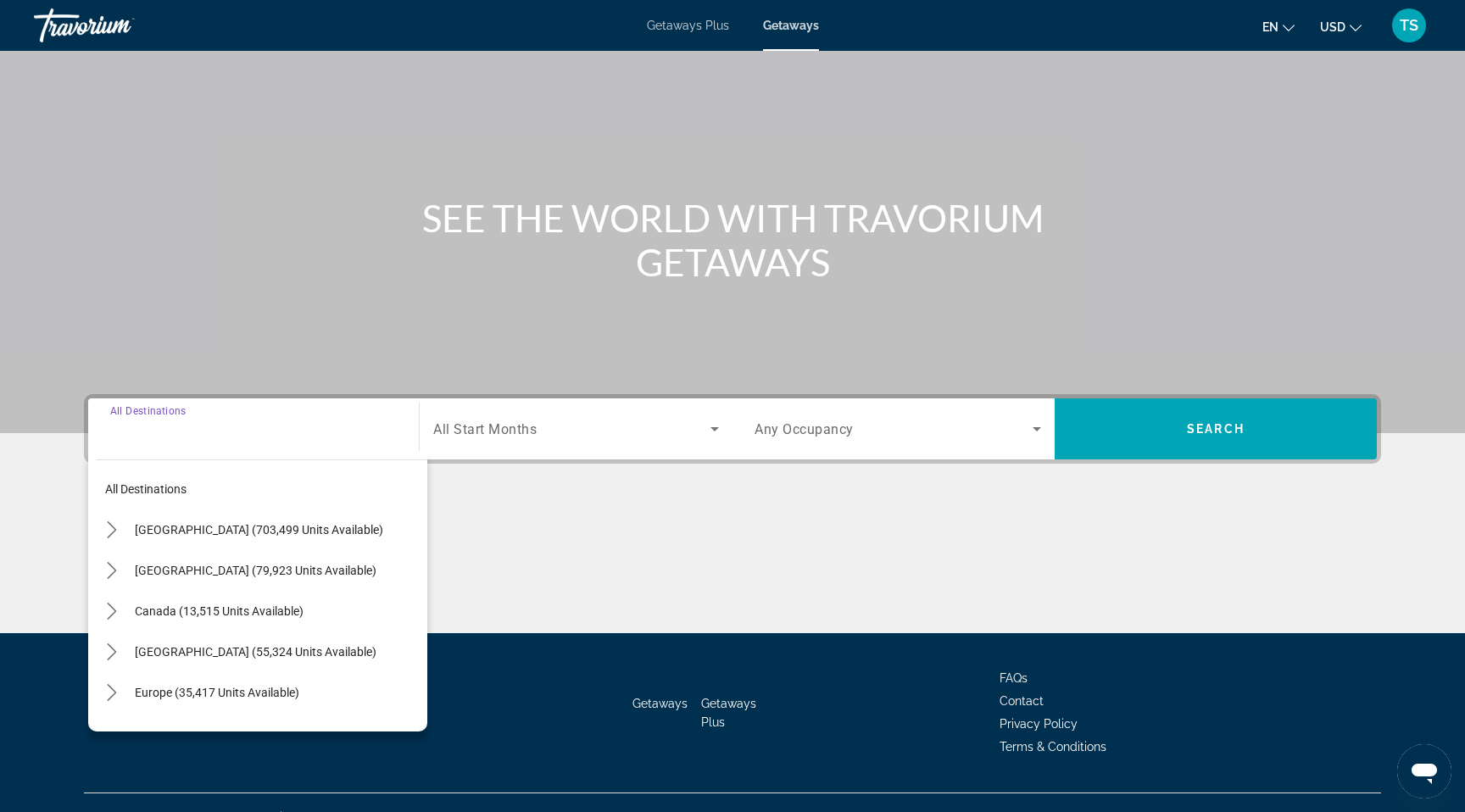
scroll to position [105, 0]
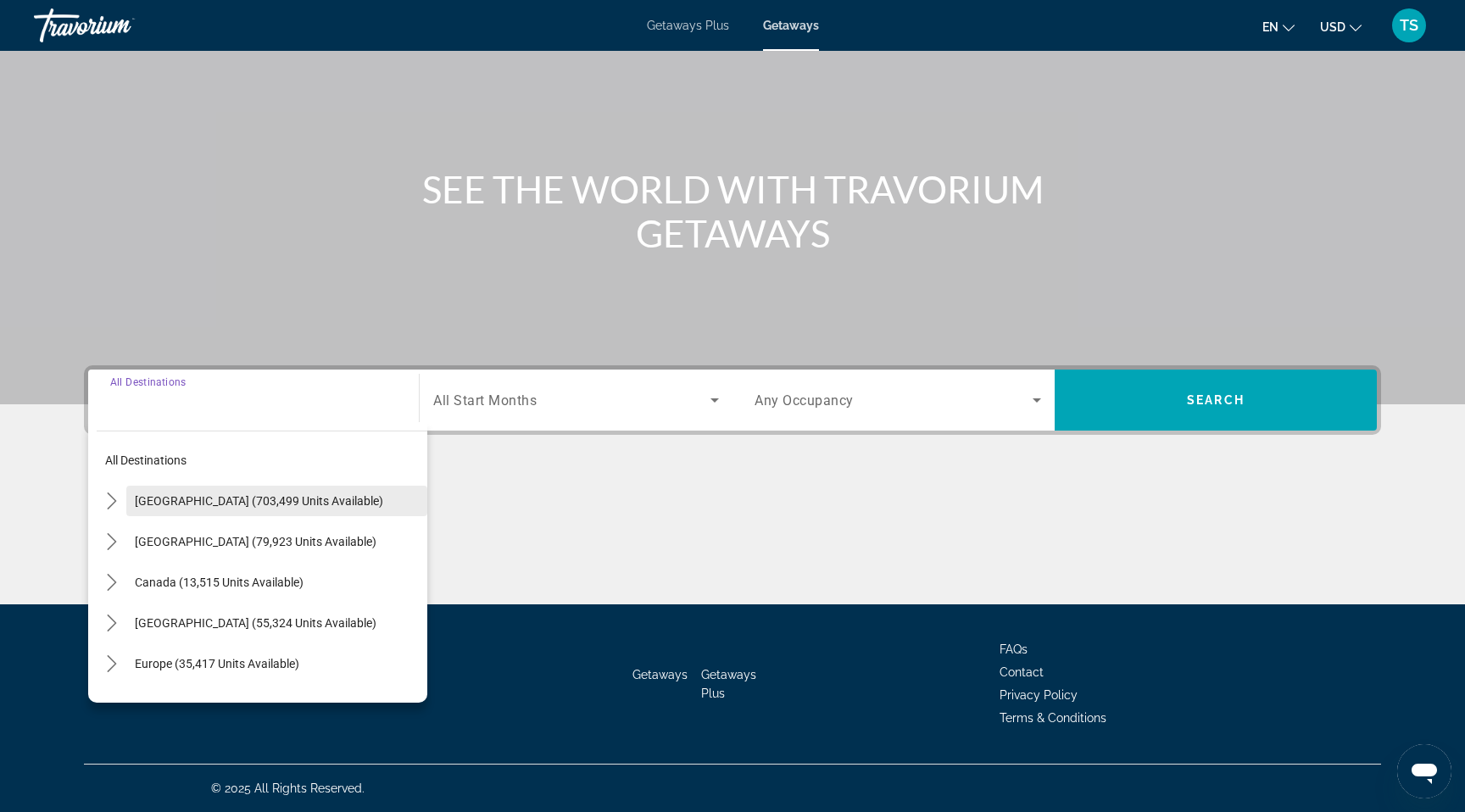
click at [216, 507] on span "United States (703,499 units available)" at bounding box center [259, 500] width 248 height 13
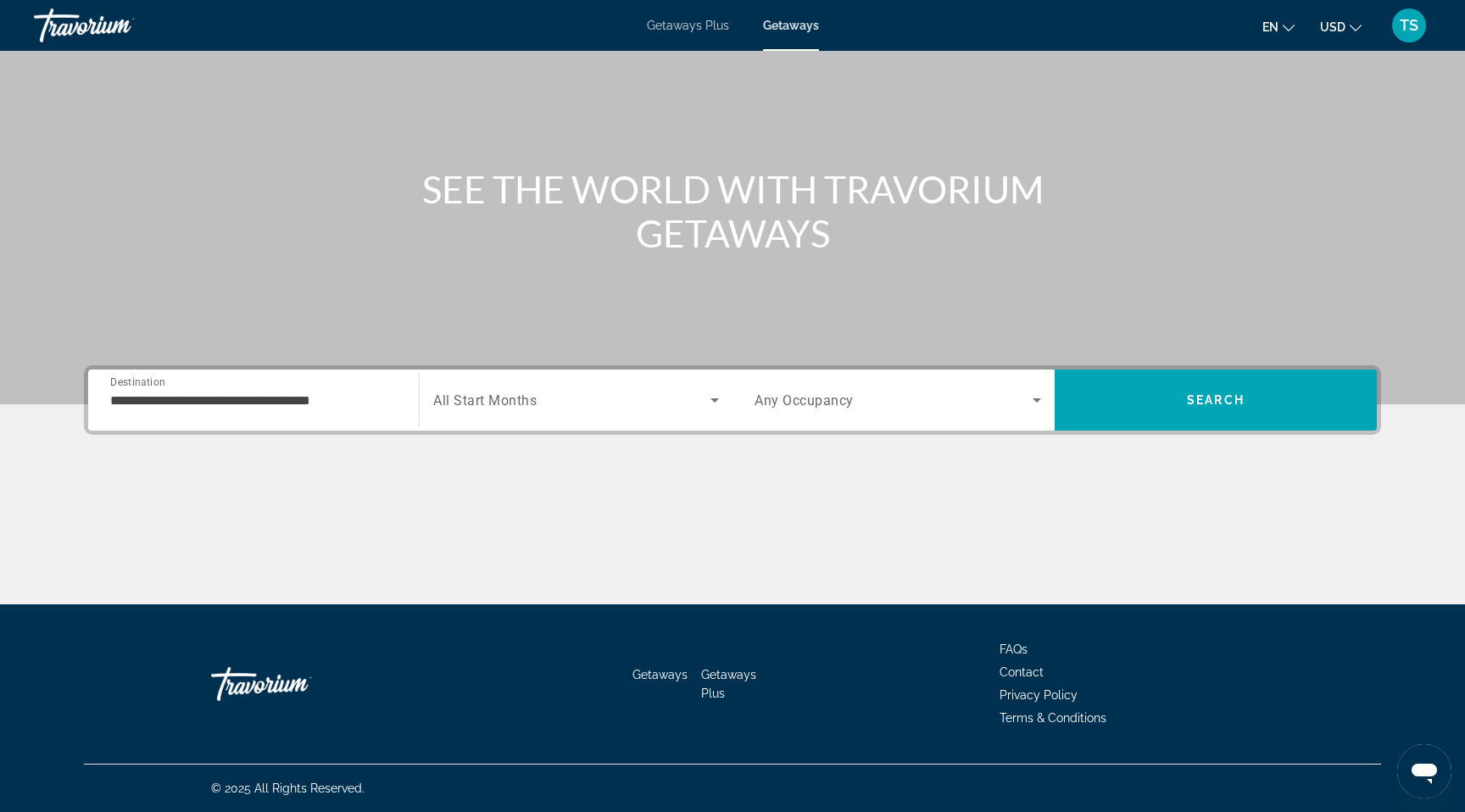
click at [331, 420] on div "**********" at bounding box center [253, 400] width 287 height 48
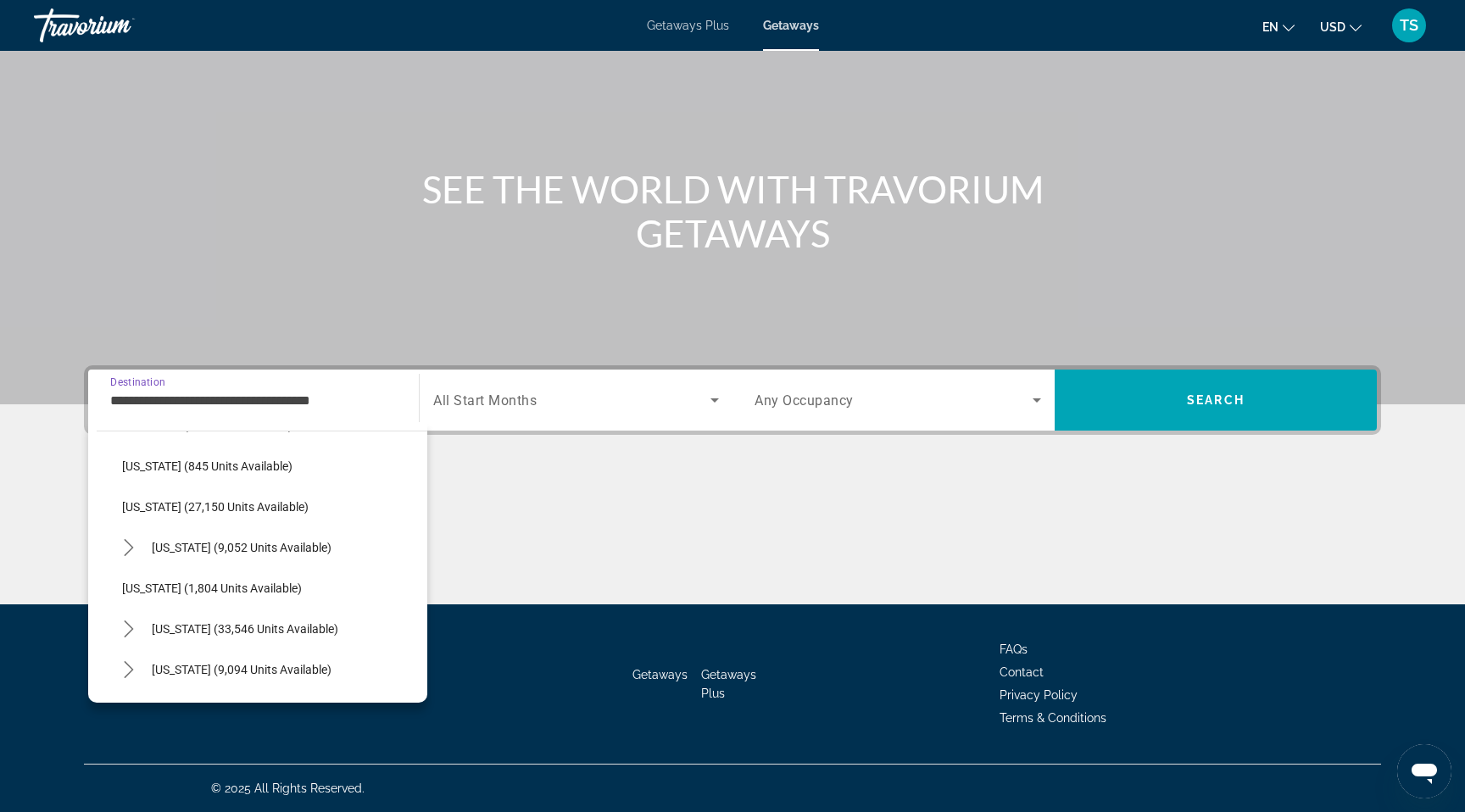
scroll to position [1269, 0]
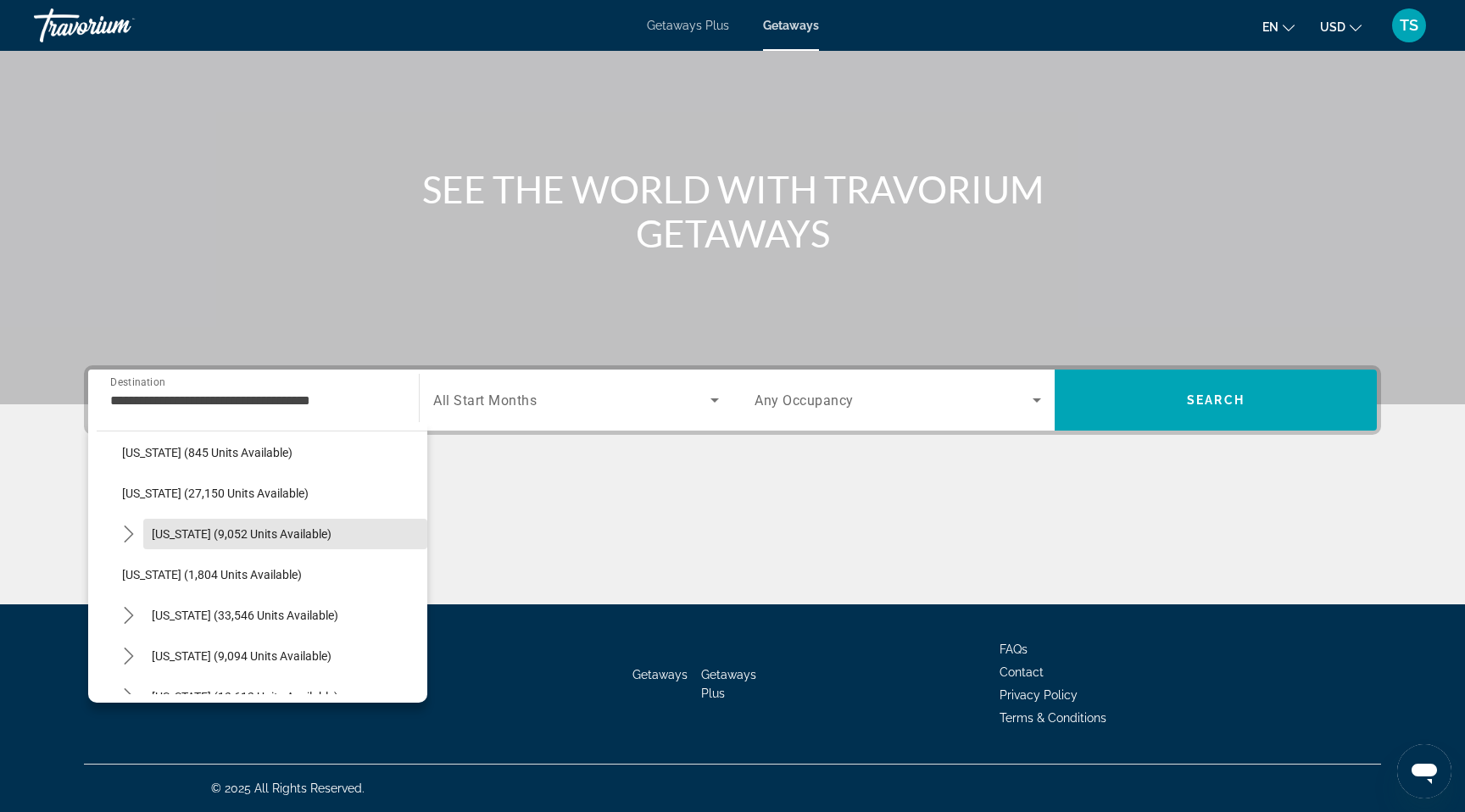
click at [289, 533] on span "Pennsylvania (9,052 units available)" at bounding box center [241, 533] width 180 height 13
type input "**********"
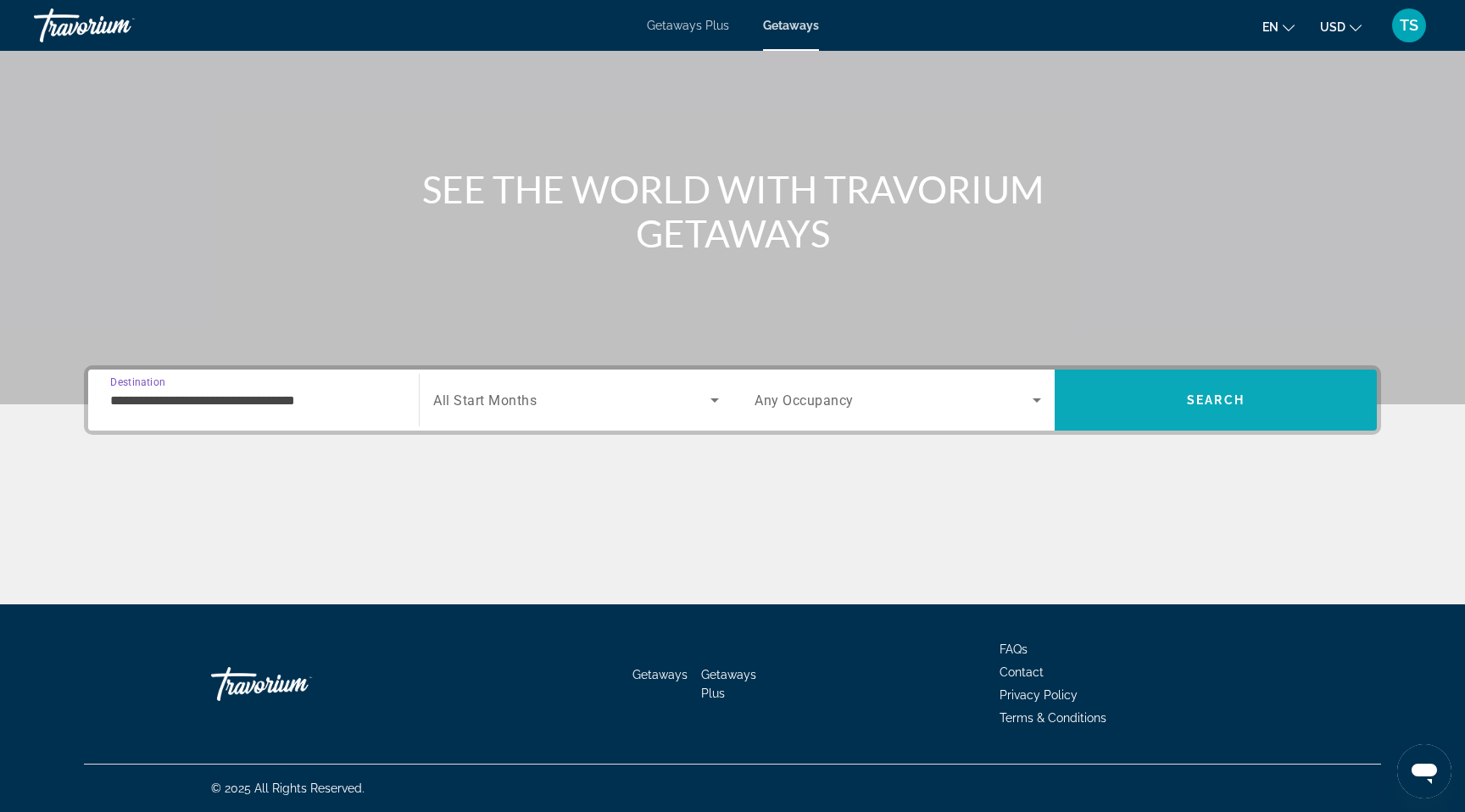
click at [1168, 403] on span "Search" at bounding box center [1216, 400] width 322 height 41
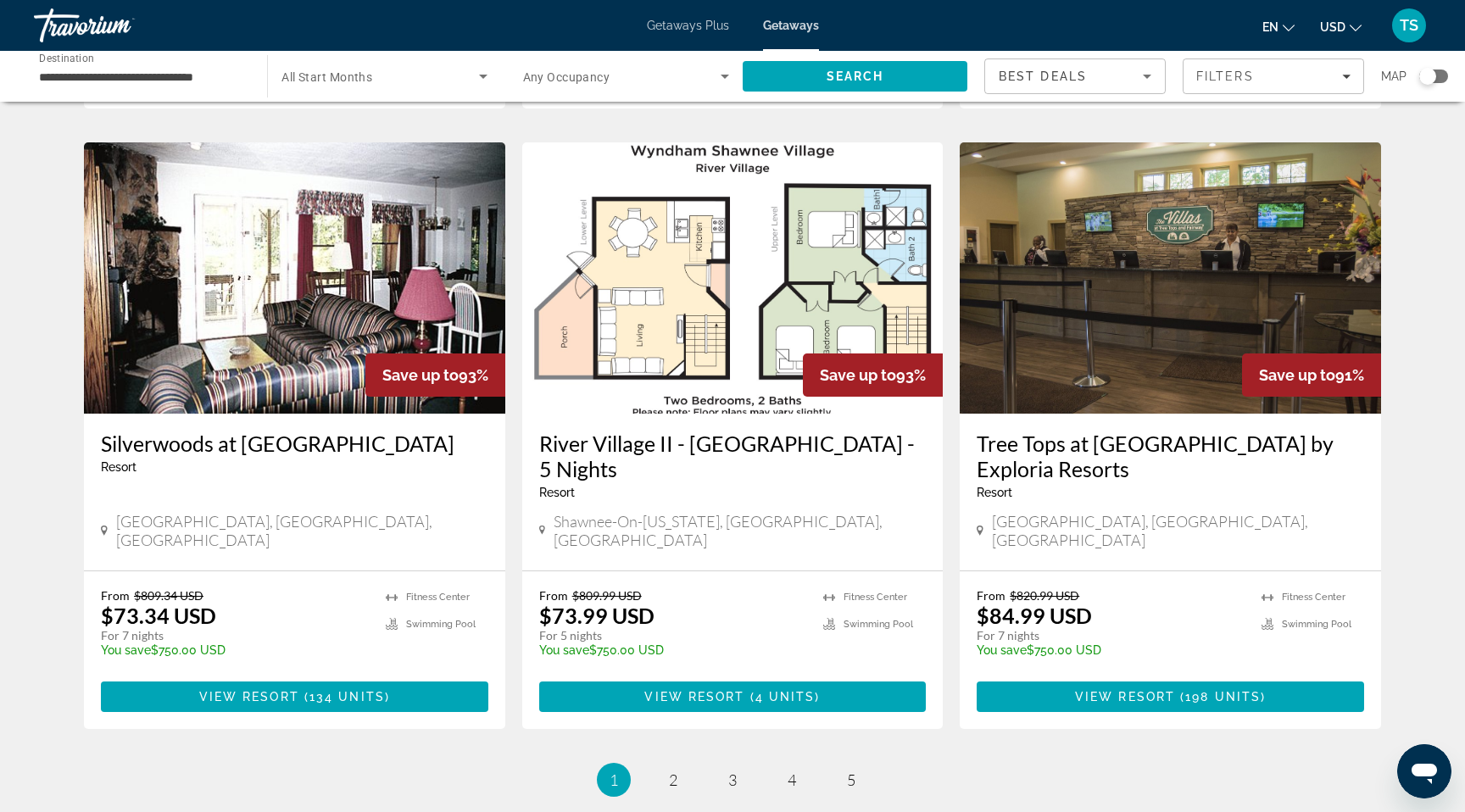
scroll to position [1833, 0]
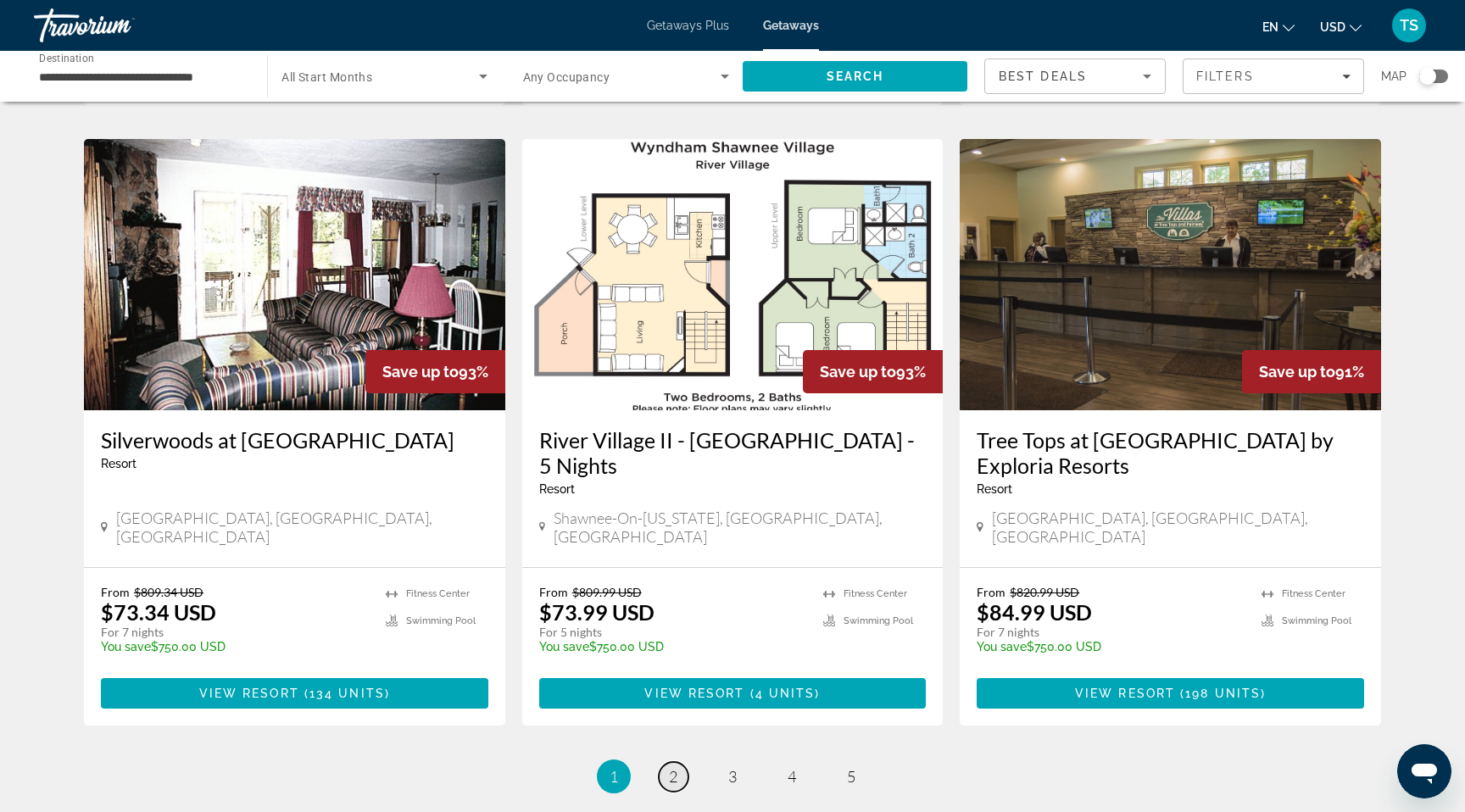
click at [675, 767] on span "2" at bounding box center [673, 776] width 8 height 19
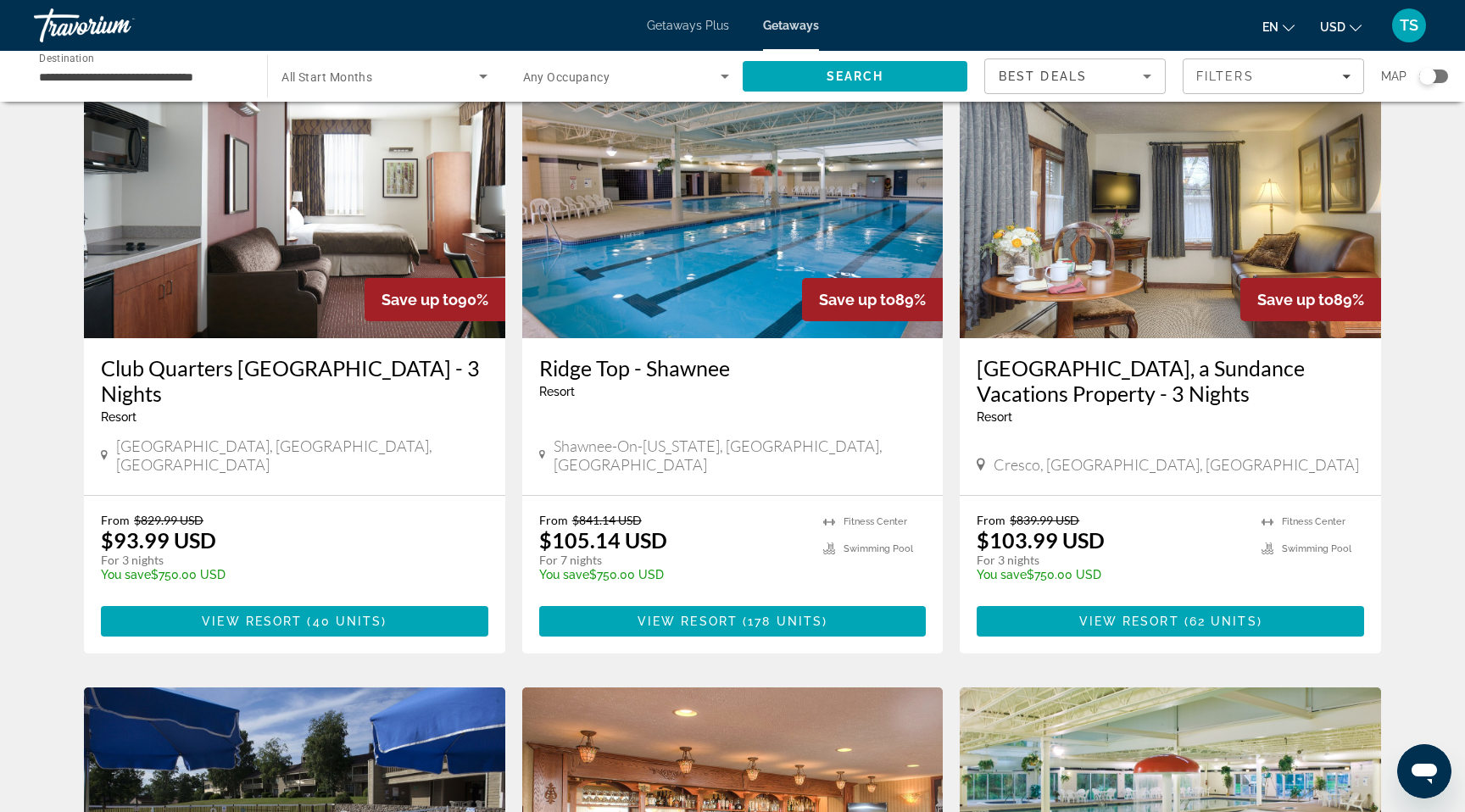
scroll to position [98, 0]
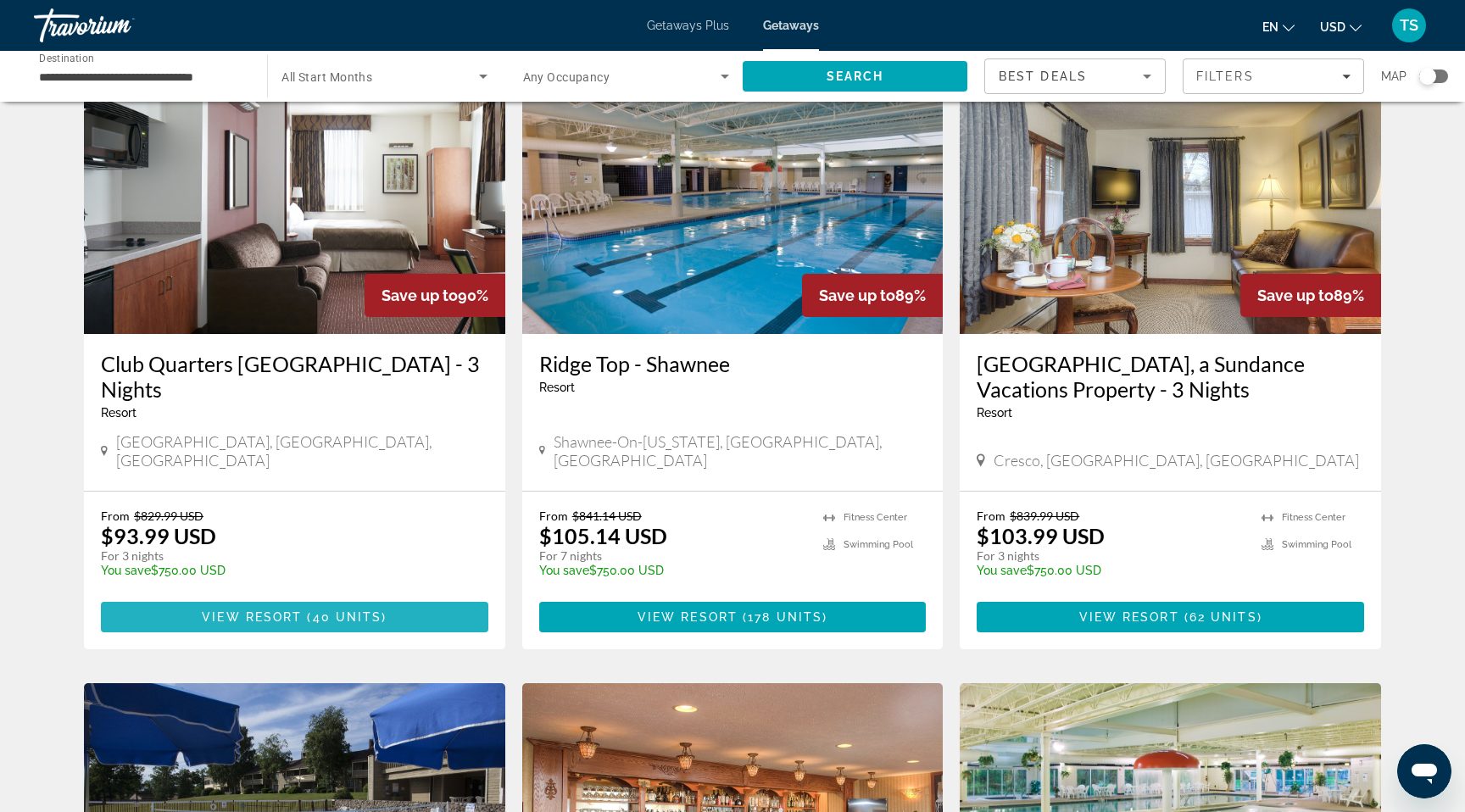
click at [239, 610] on span "View Resort" at bounding box center [252, 616] width 100 height 13
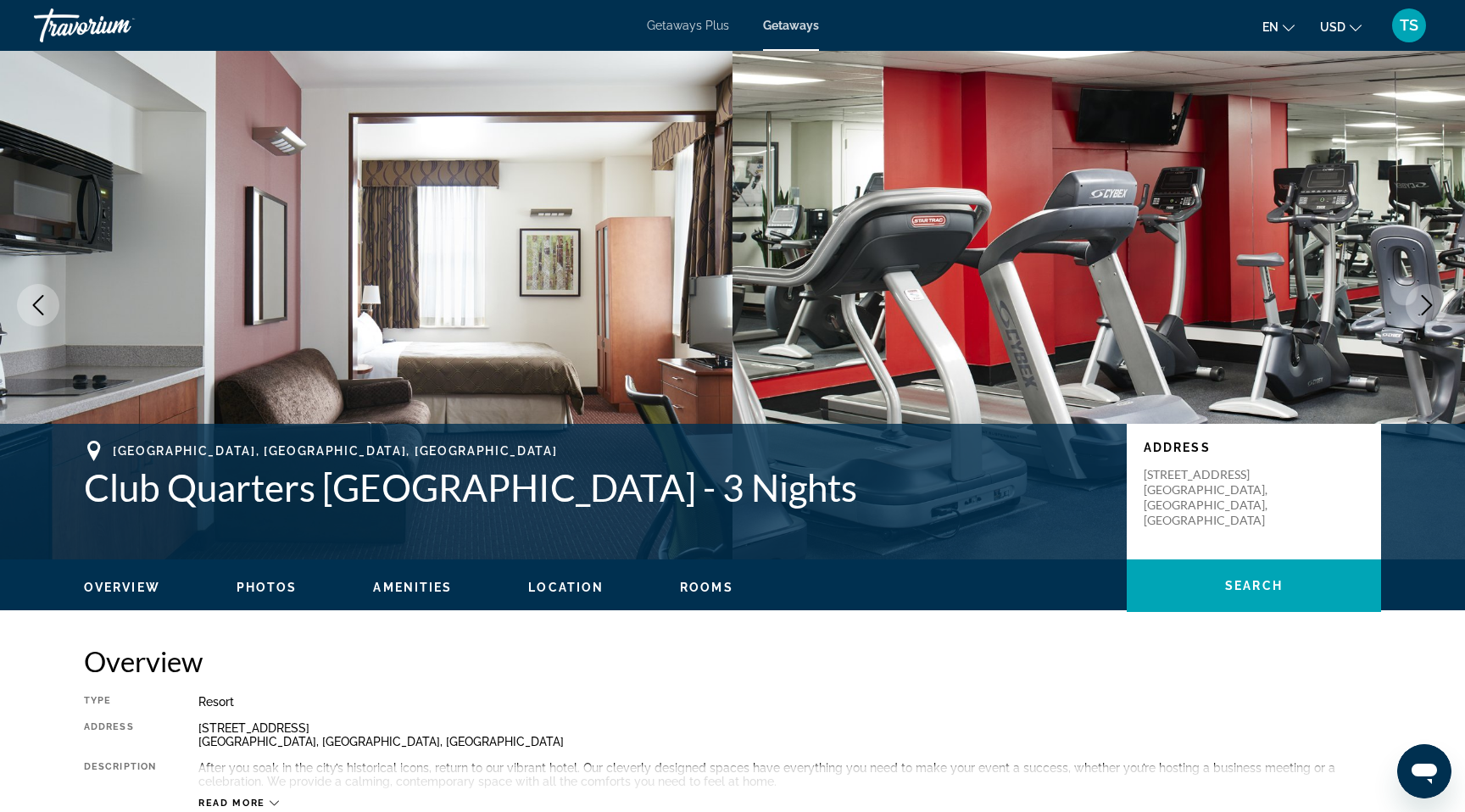
click at [33, 305] on icon "Previous image" at bounding box center [38, 305] width 11 height 21
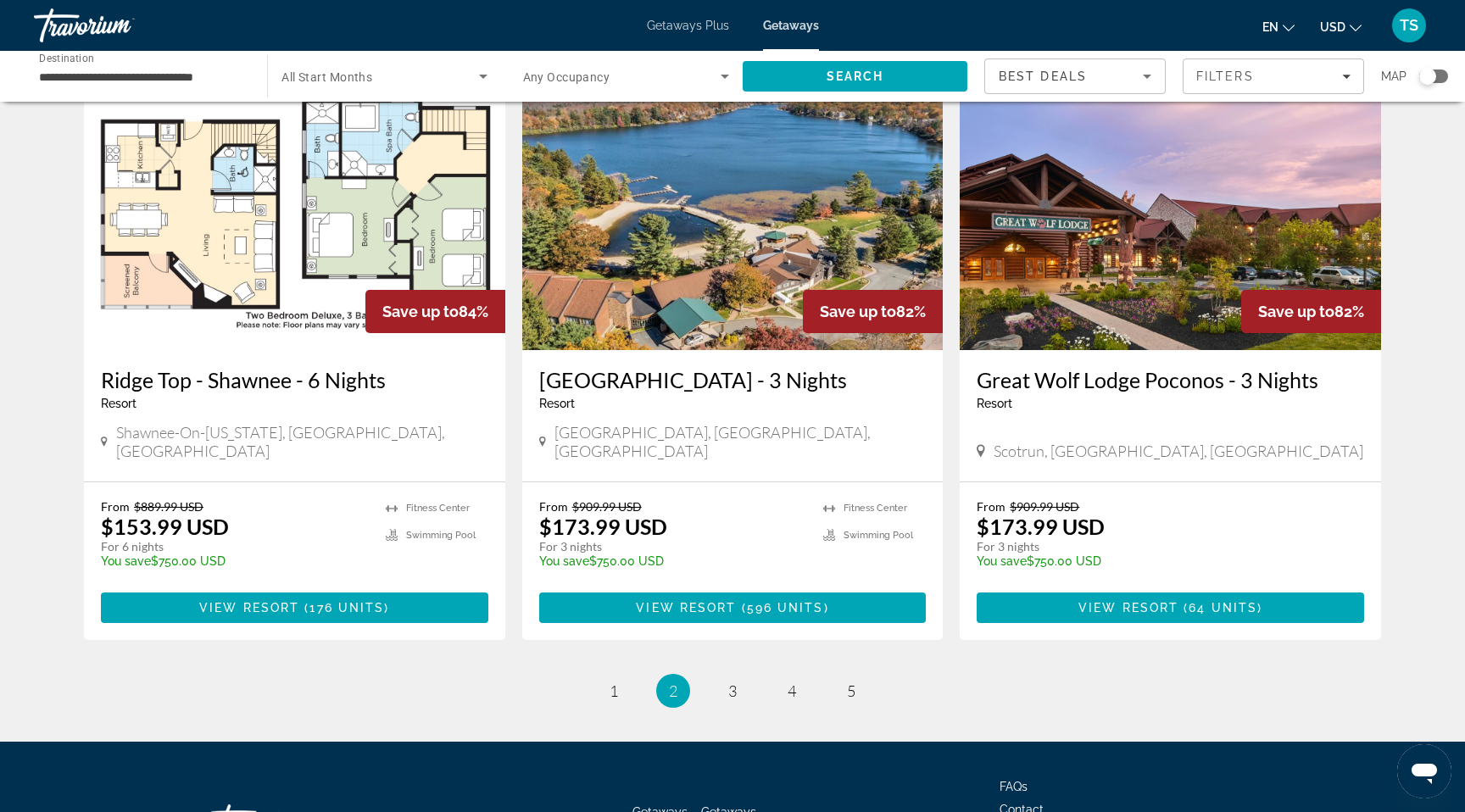
scroll to position [1901, 0]
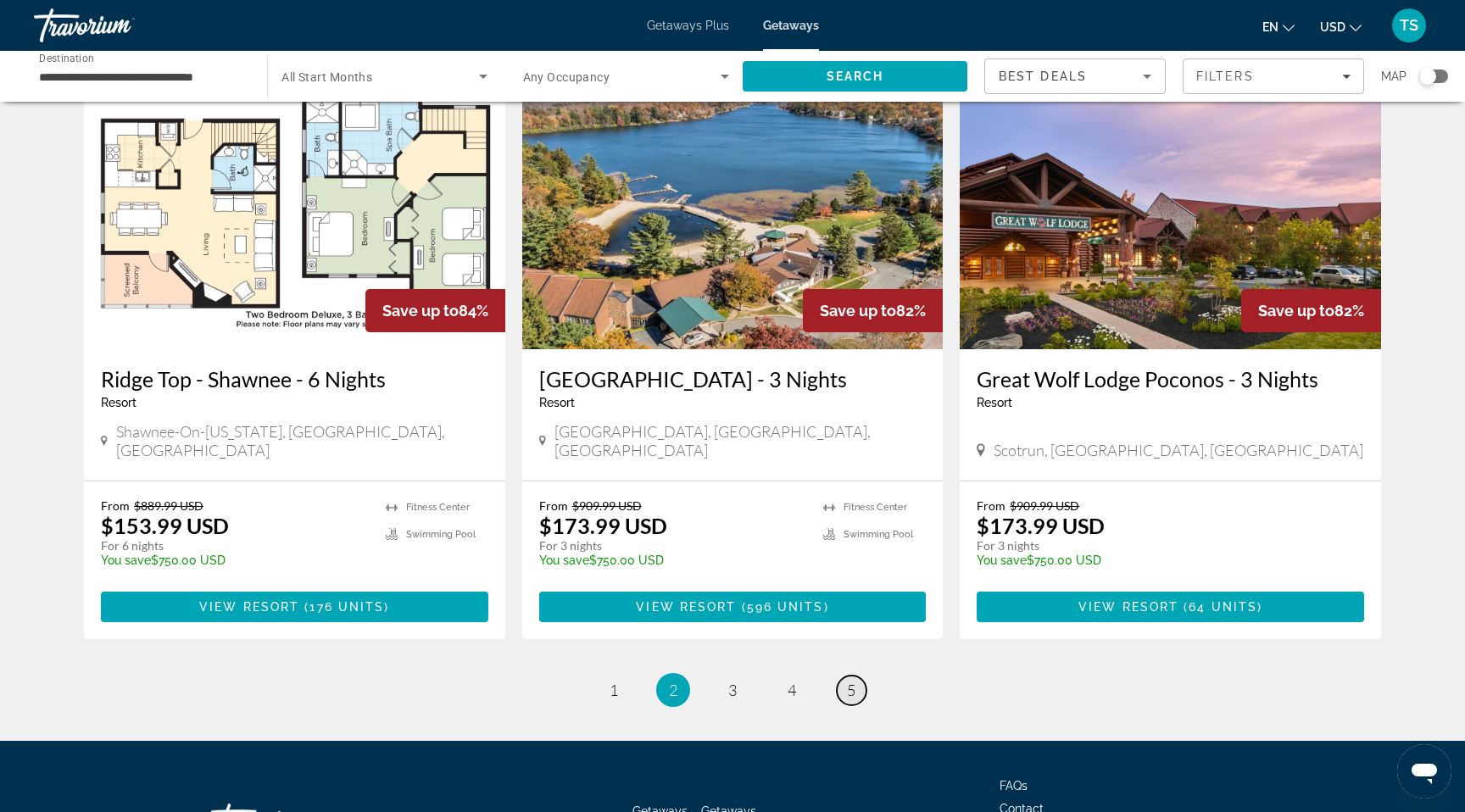
click at [854, 681] on span "5" at bounding box center [850, 690] width 8 height 19
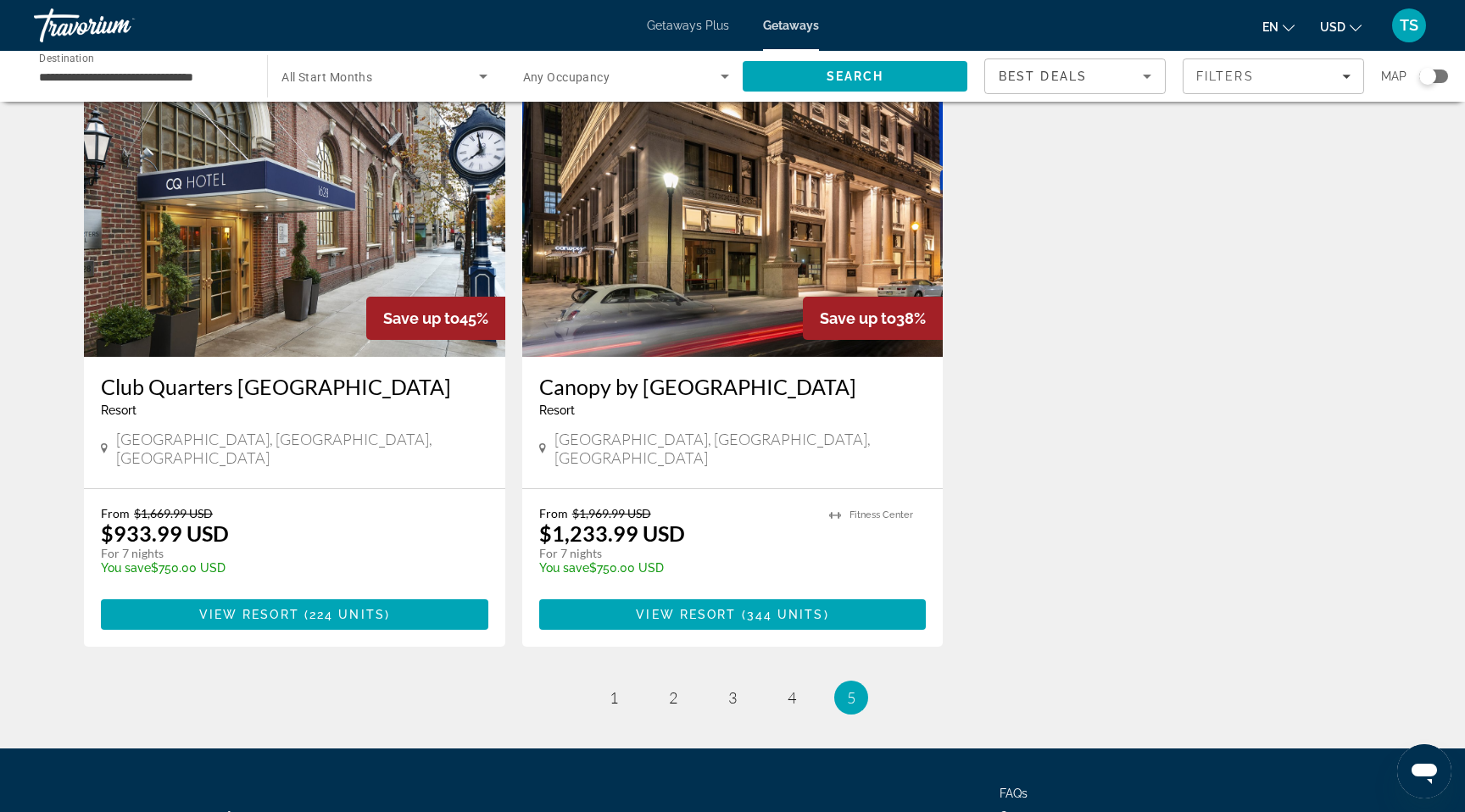
scroll to position [697, 0]
click at [791, 691] on span "4" at bounding box center [791, 697] width 8 height 19
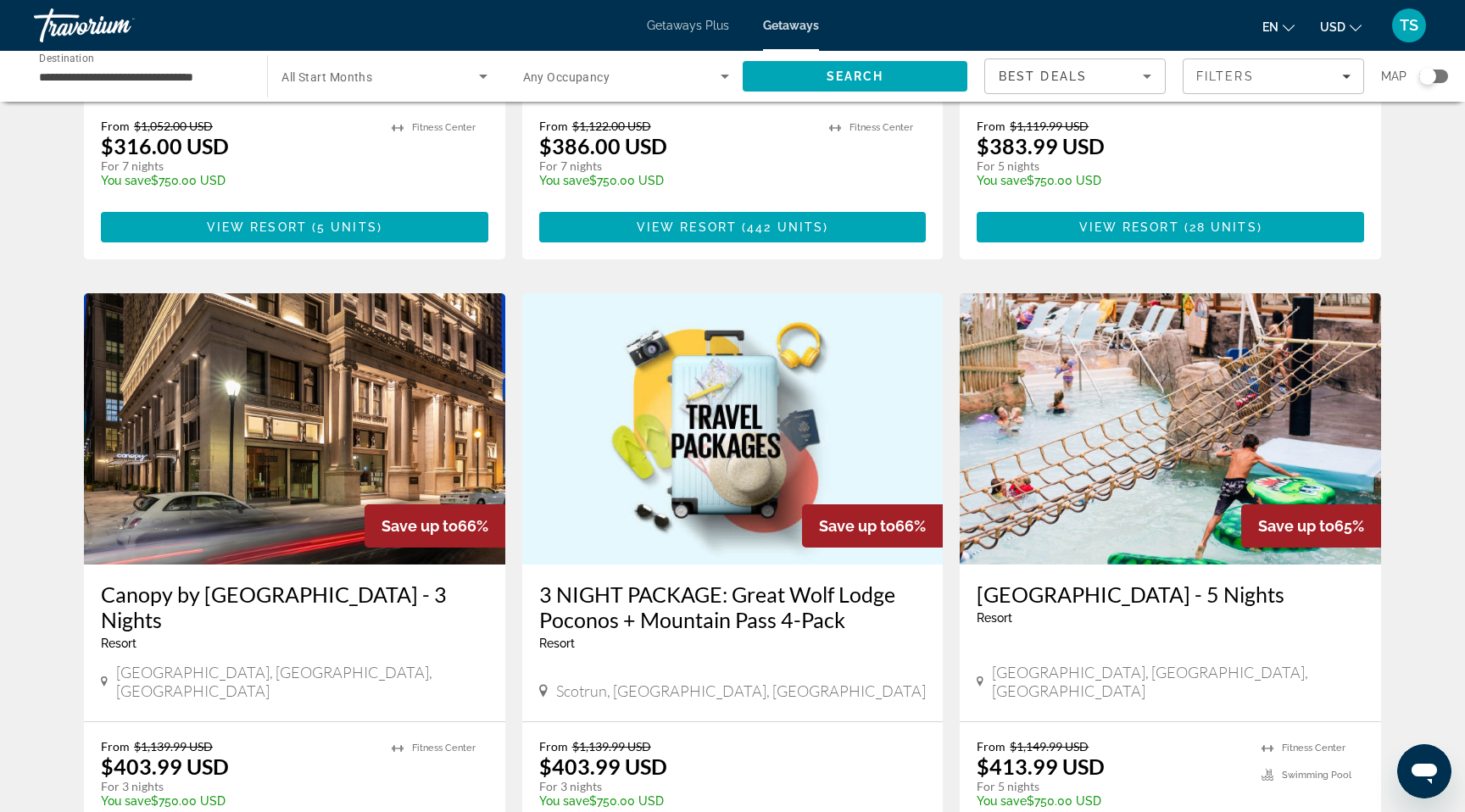
scroll to position [1166, 0]
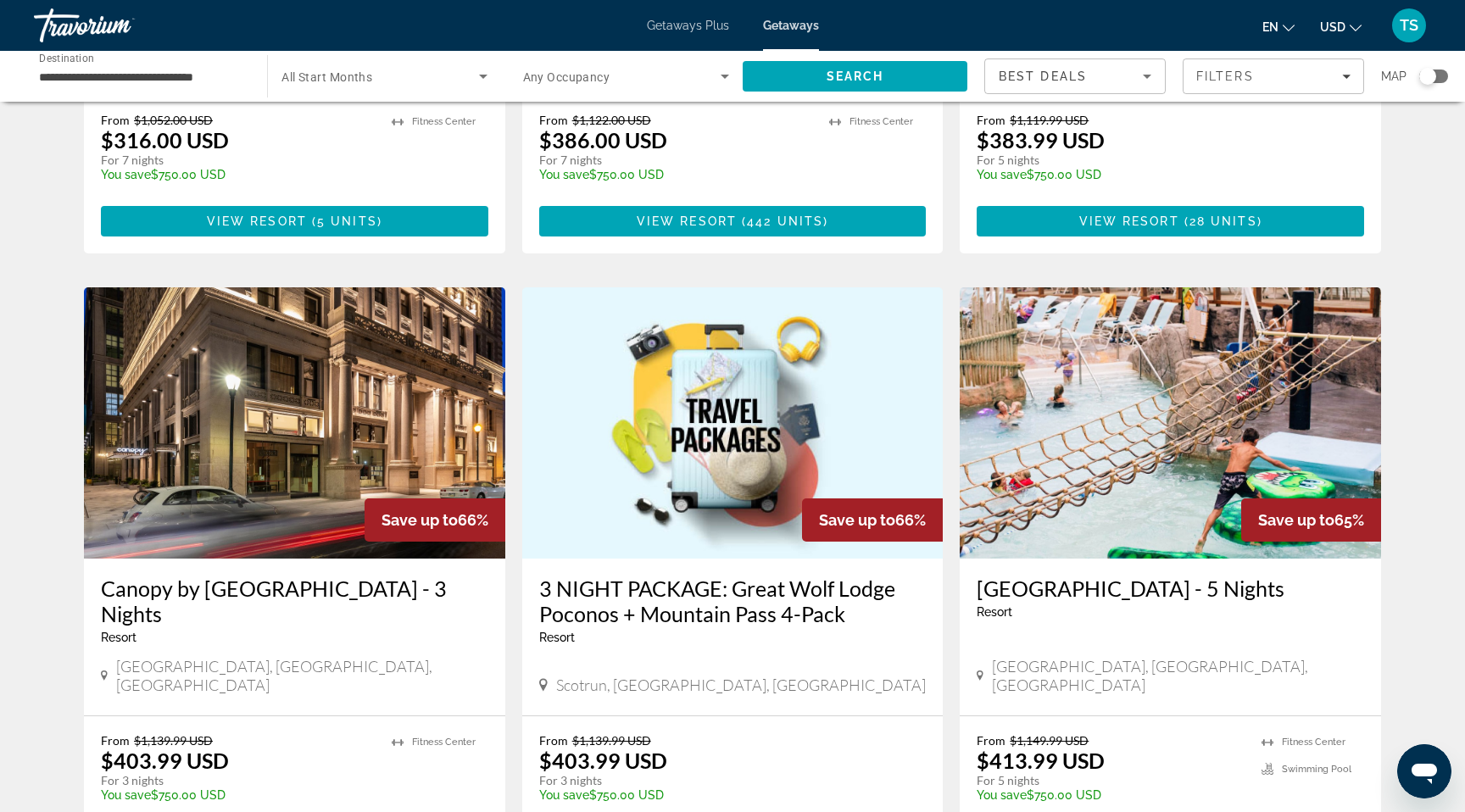
click at [715, 358] on img "Main content" at bounding box center [733, 423] width 422 height 272
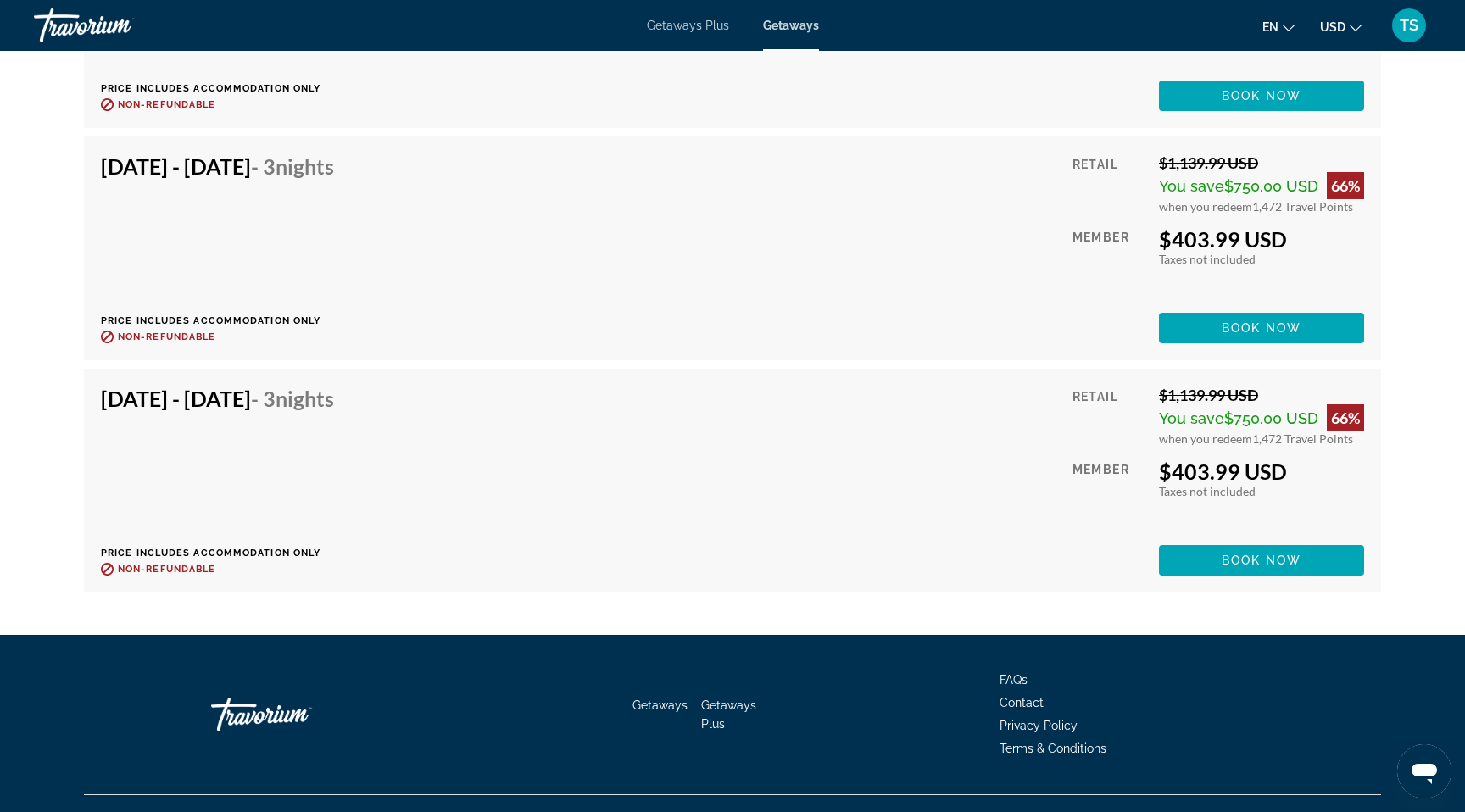
scroll to position [4924, 0]
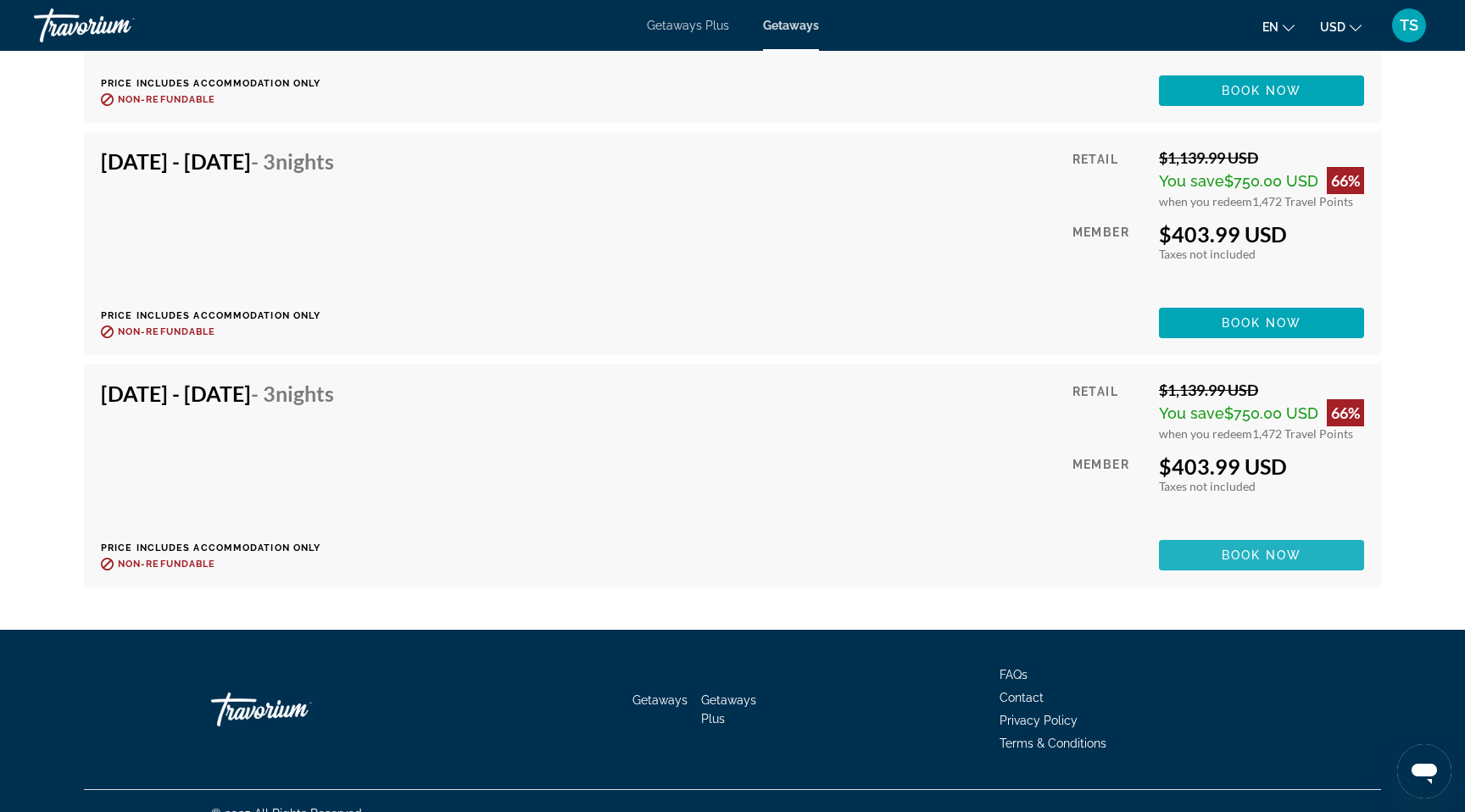
click at [1218, 567] on span "Main content" at bounding box center [1261, 556] width 205 height 41
